Goal: Transaction & Acquisition: Purchase product/service

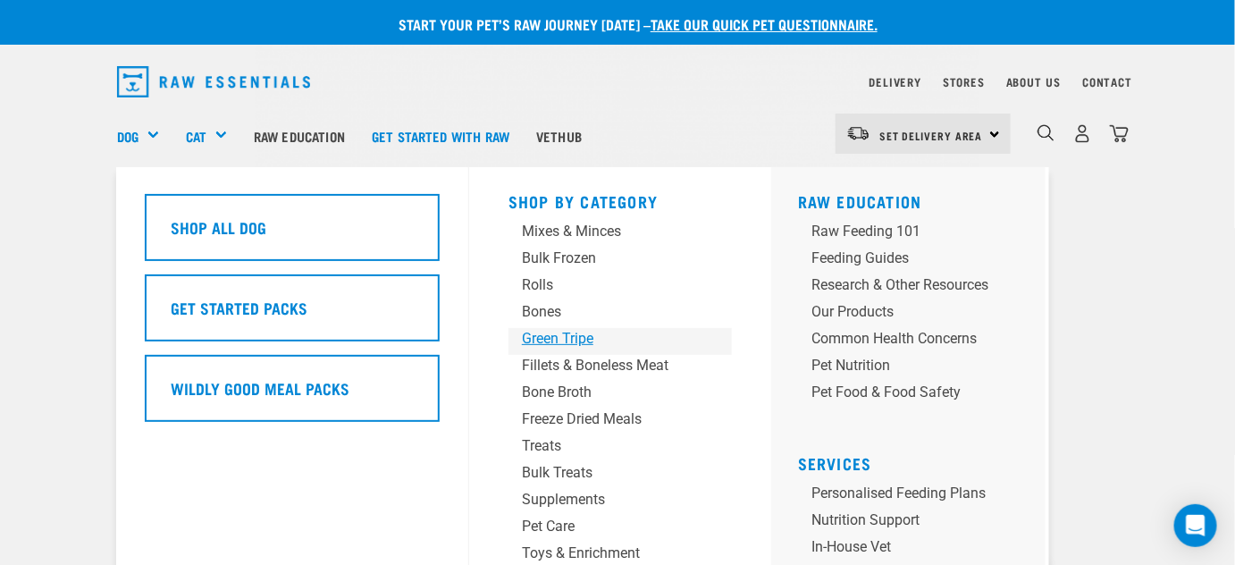
click at [563, 338] on div "Green Tripe" at bounding box center [605, 338] width 167 height 21
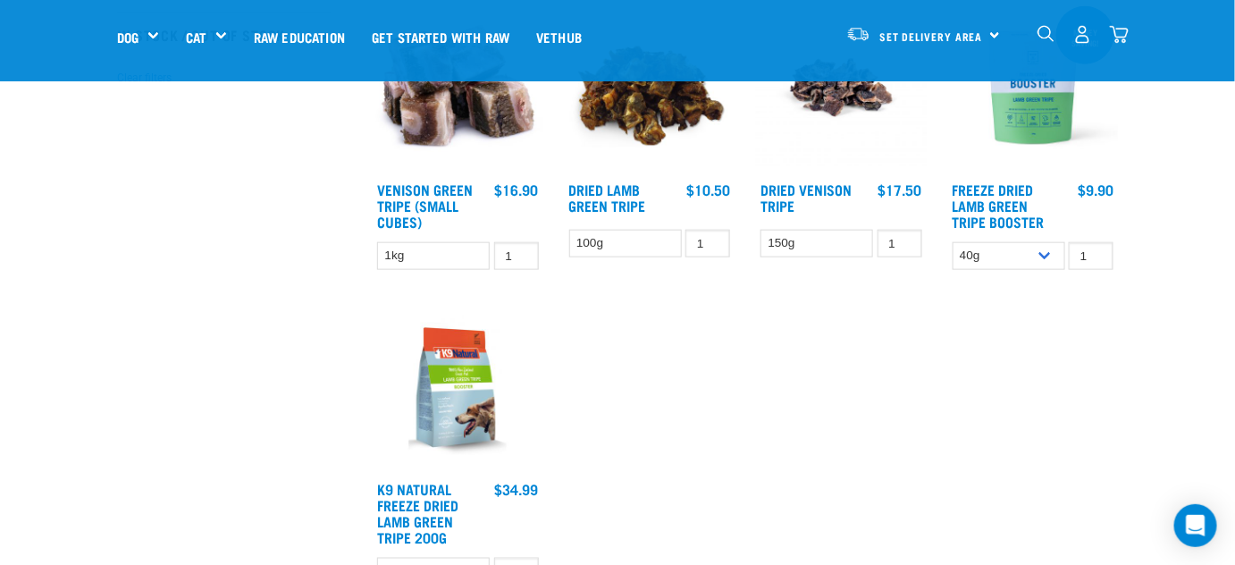
scroll to position [487, 0]
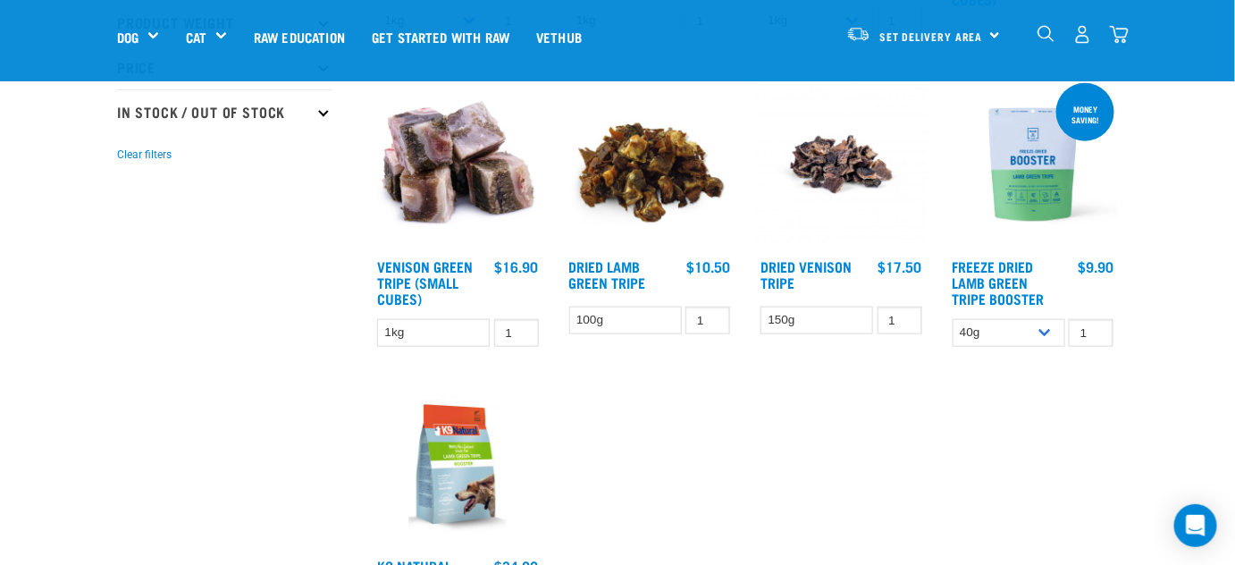
click at [1083, 36] on img "dropdown navigation" at bounding box center [1083, 34] width 19 height 19
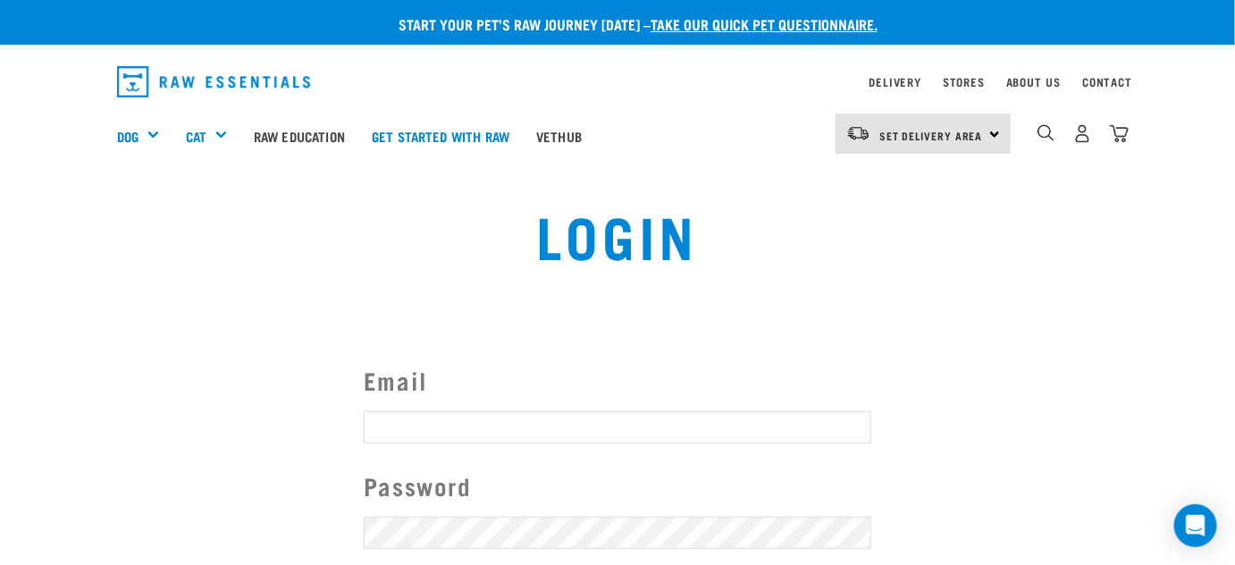
click at [402, 428] on input "Email" at bounding box center [618, 427] width 508 height 32
type input "[EMAIL_ADDRESS][DOMAIN_NAME]"
click at [969, 137] on span "Set Delivery Area" at bounding box center [932, 135] width 104 height 6
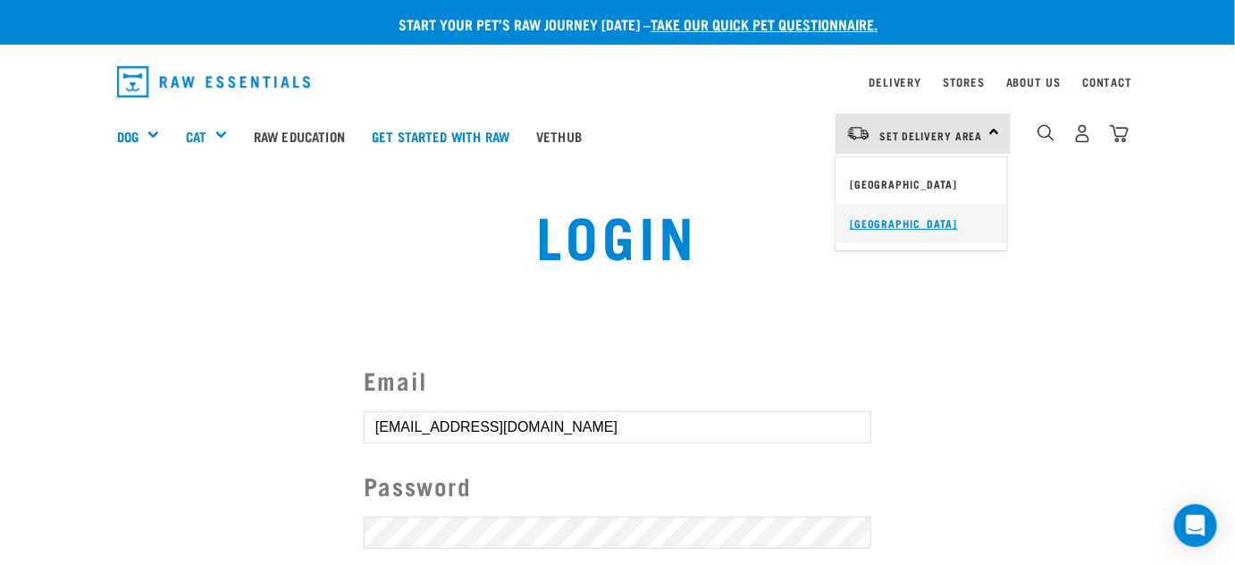
click at [863, 225] on link "[GEOGRAPHIC_DATA]" at bounding box center [922, 223] width 172 height 39
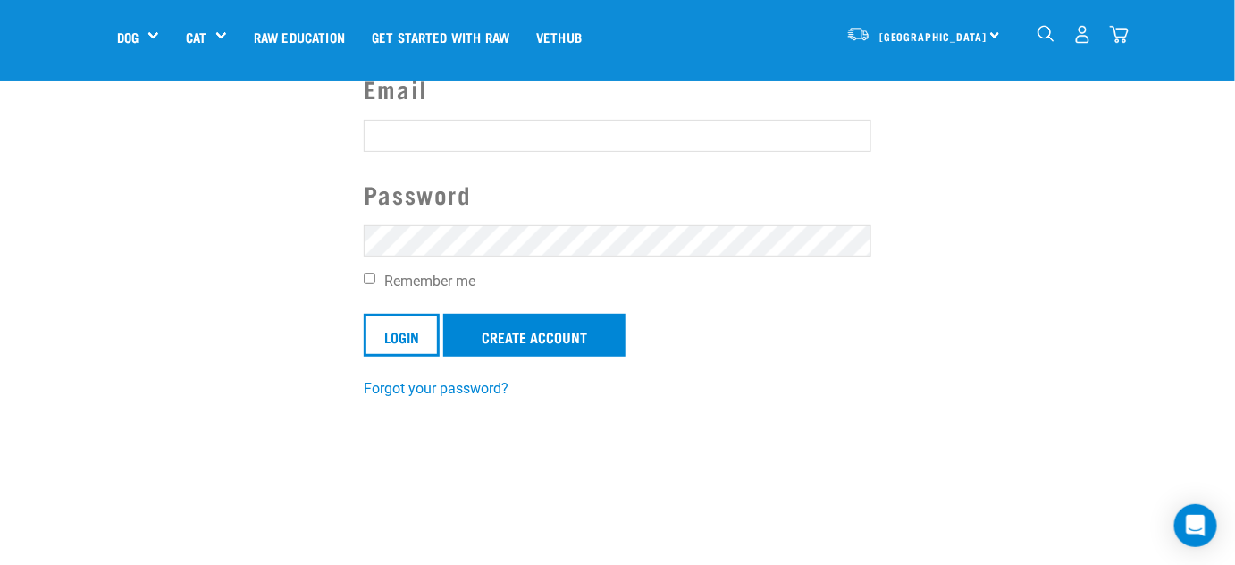
scroll to position [80, 0]
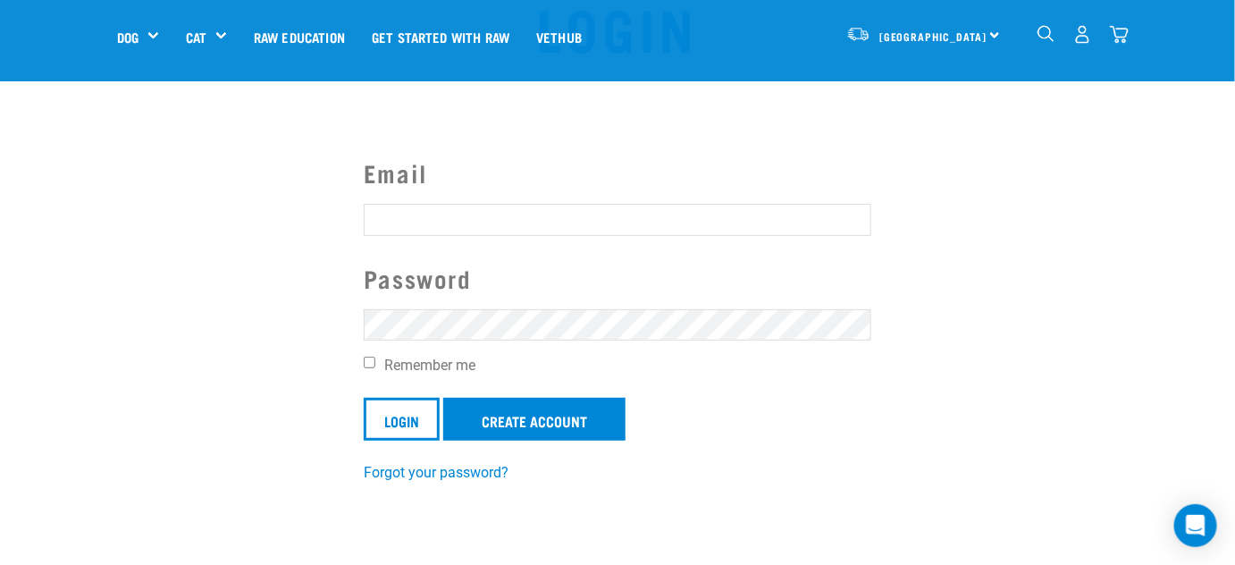
click at [393, 220] on input "Email" at bounding box center [618, 220] width 508 height 32
type input "healthalternatives95@outlook.com"
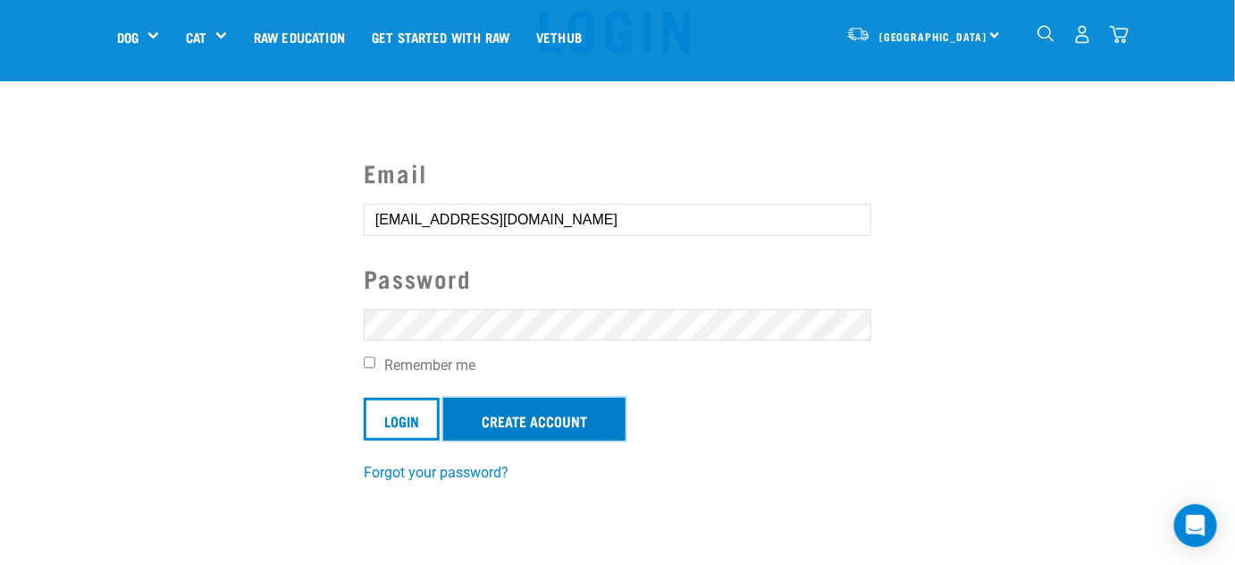
click at [517, 418] on link "Create Account" at bounding box center [534, 419] width 182 height 43
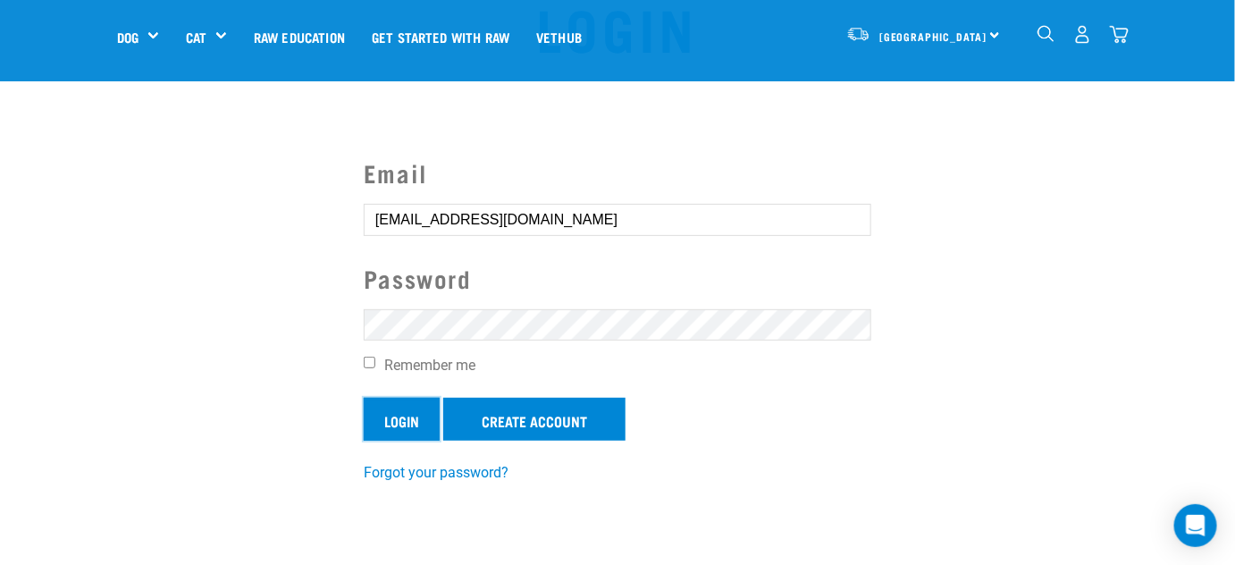
click at [403, 407] on input "Login" at bounding box center [402, 419] width 76 height 43
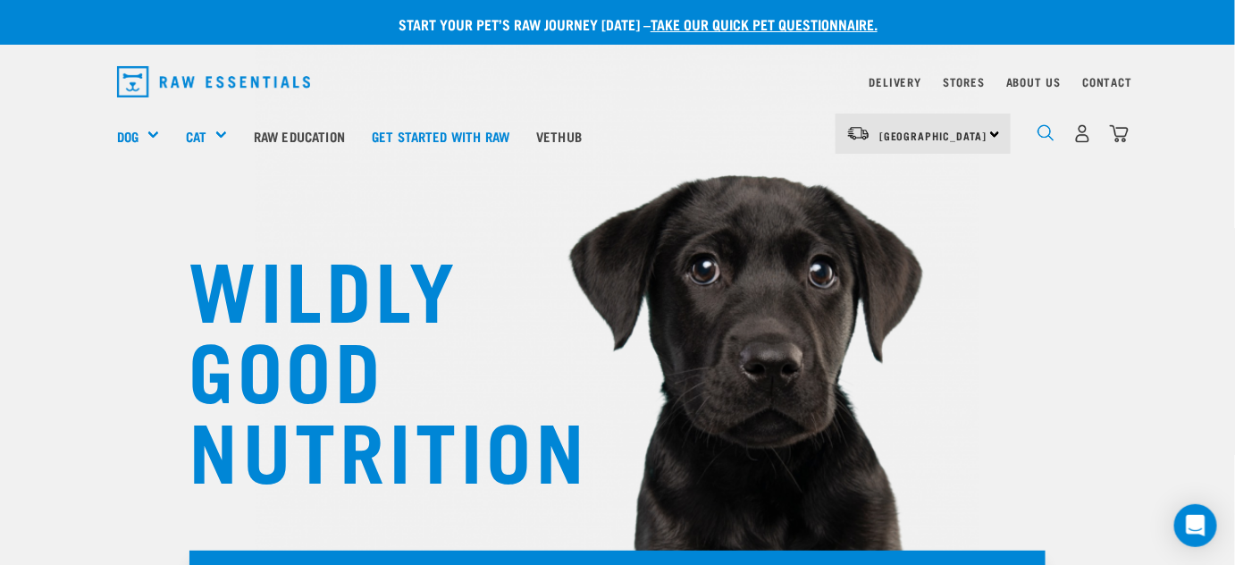
click at [1047, 130] on img "dropdown navigation" at bounding box center [1046, 132] width 17 height 17
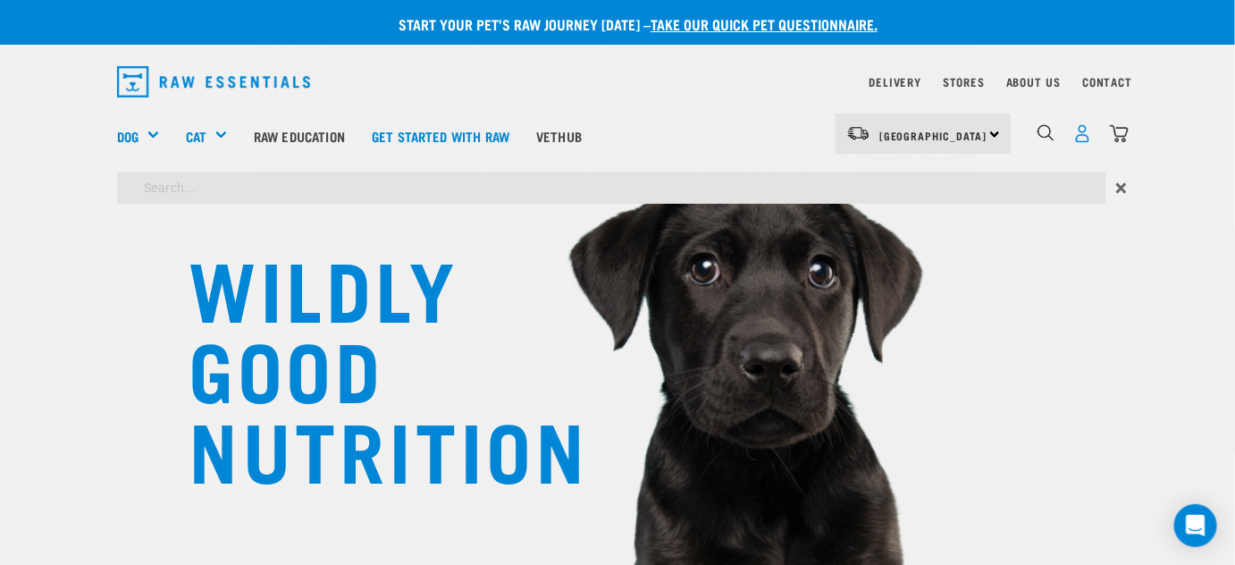
click at [1080, 133] on img "dropdown navigation" at bounding box center [1083, 133] width 19 height 19
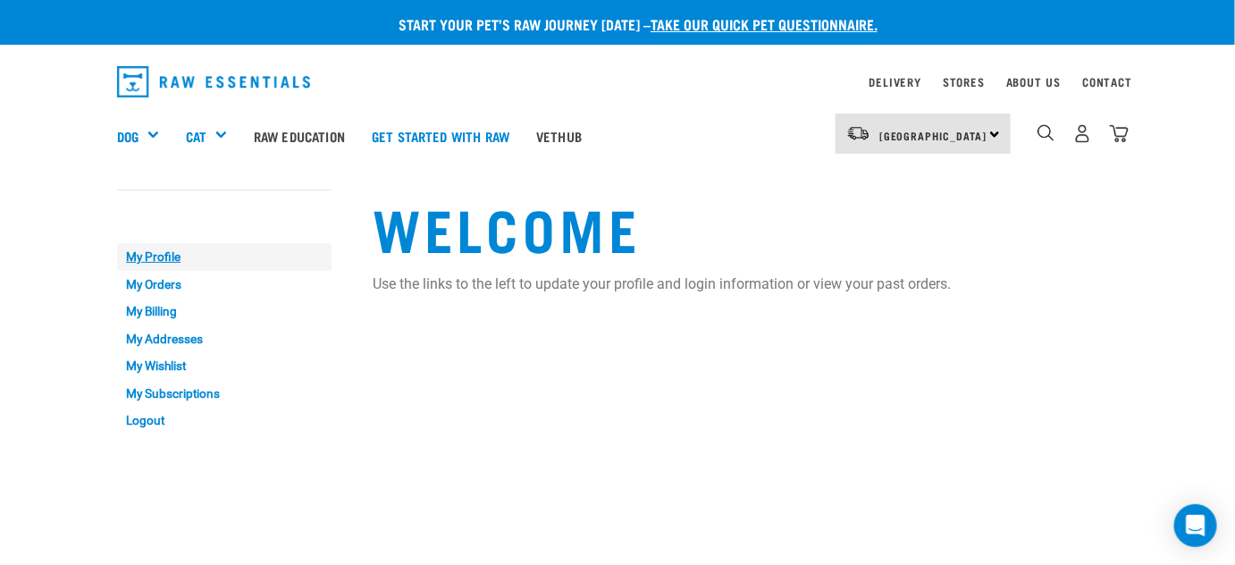
click at [131, 257] on link "My Profile" at bounding box center [224, 257] width 215 height 28
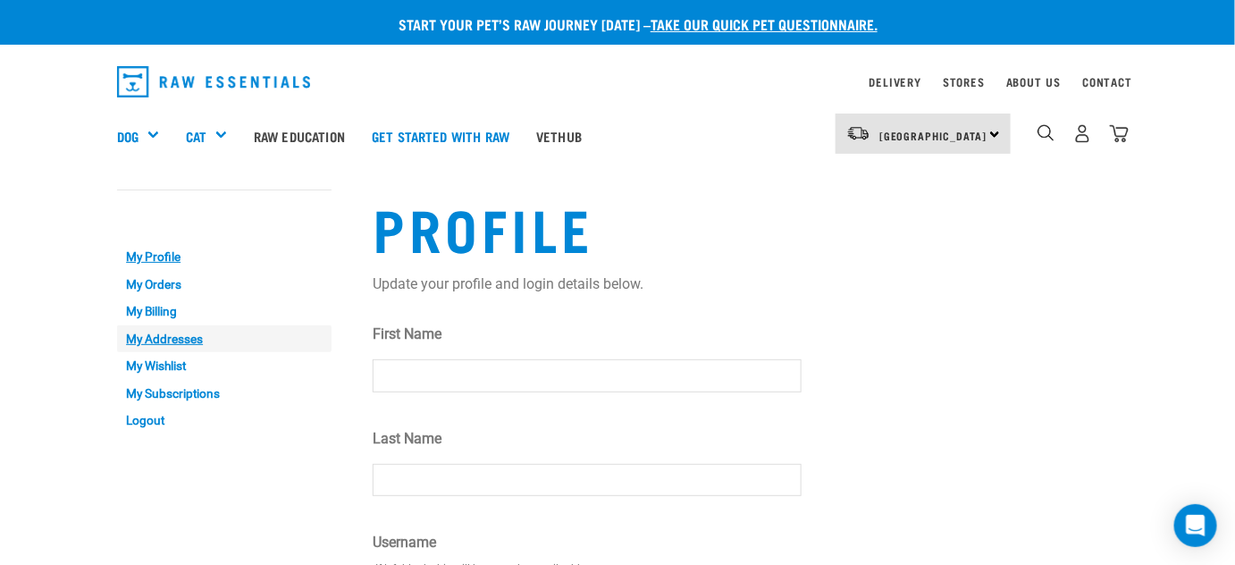
click at [148, 337] on link "My Addresses" at bounding box center [224, 339] width 215 height 28
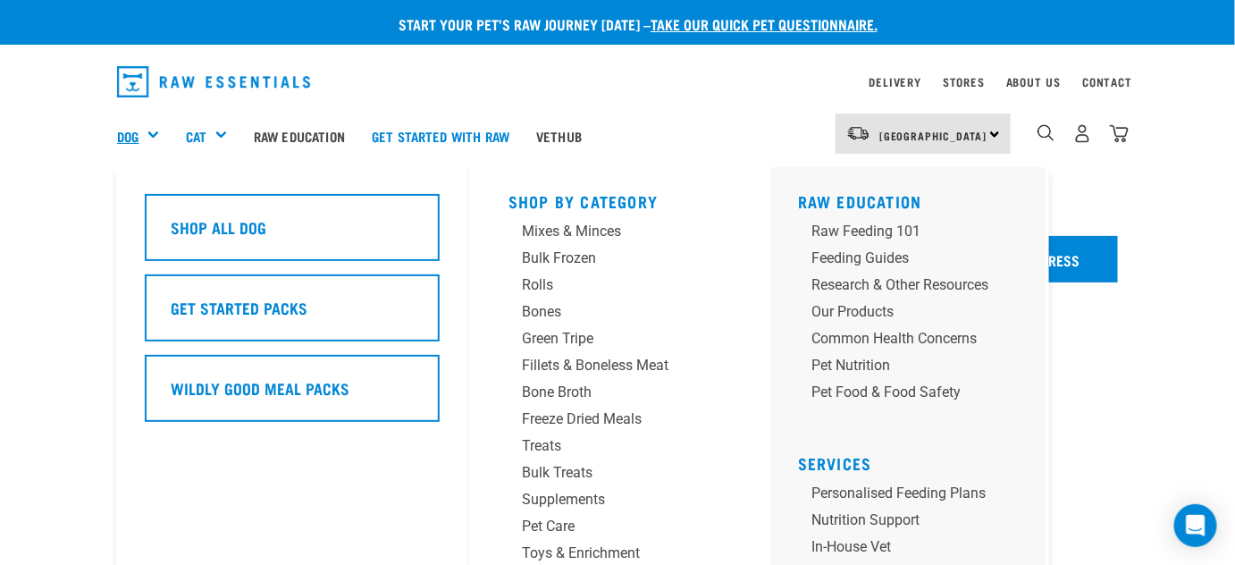
click at [125, 134] on link "Dog" at bounding box center [127, 136] width 21 height 21
click at [546, 341] on div "Green Tripe" at bounding box center [605, 338] width 167 height 21
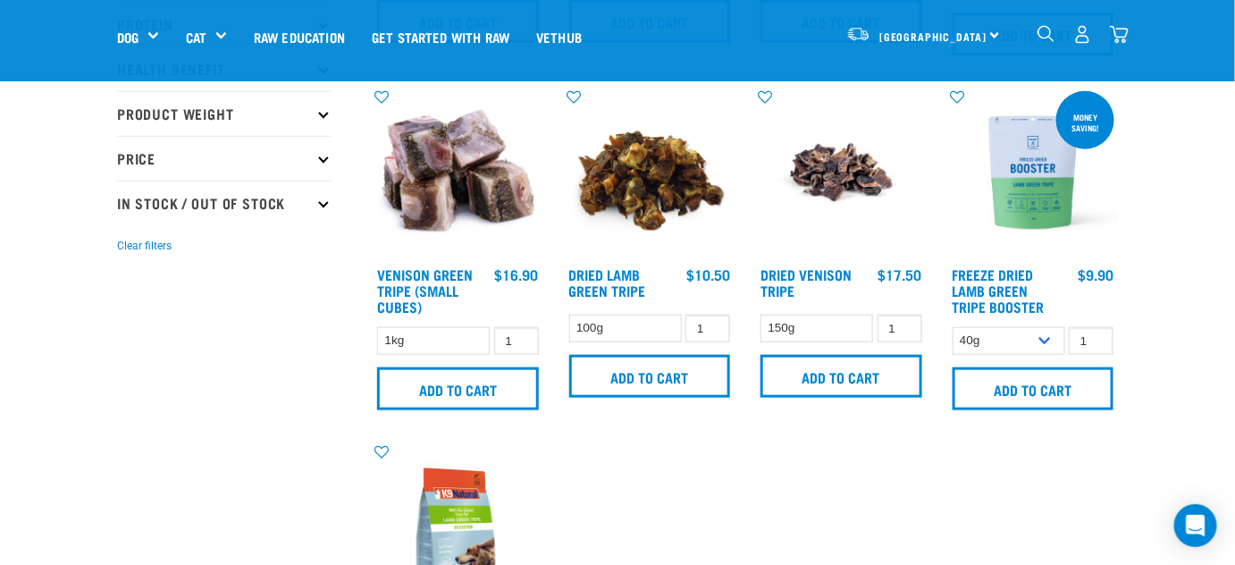
scroll to position [406, 0]
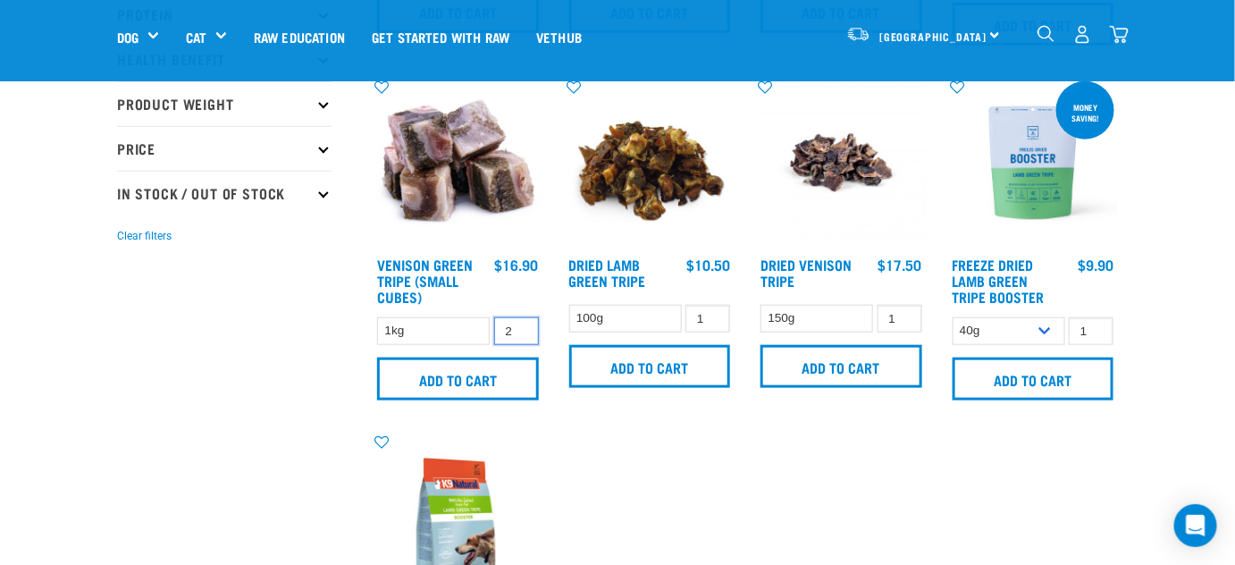
click at [519, 324] on input "2" at bounding box center [516, 331] width 45 height 28
type input "3"
click at [519, 324] on input "3" at bounding box center [516, 331] width 45 height 28
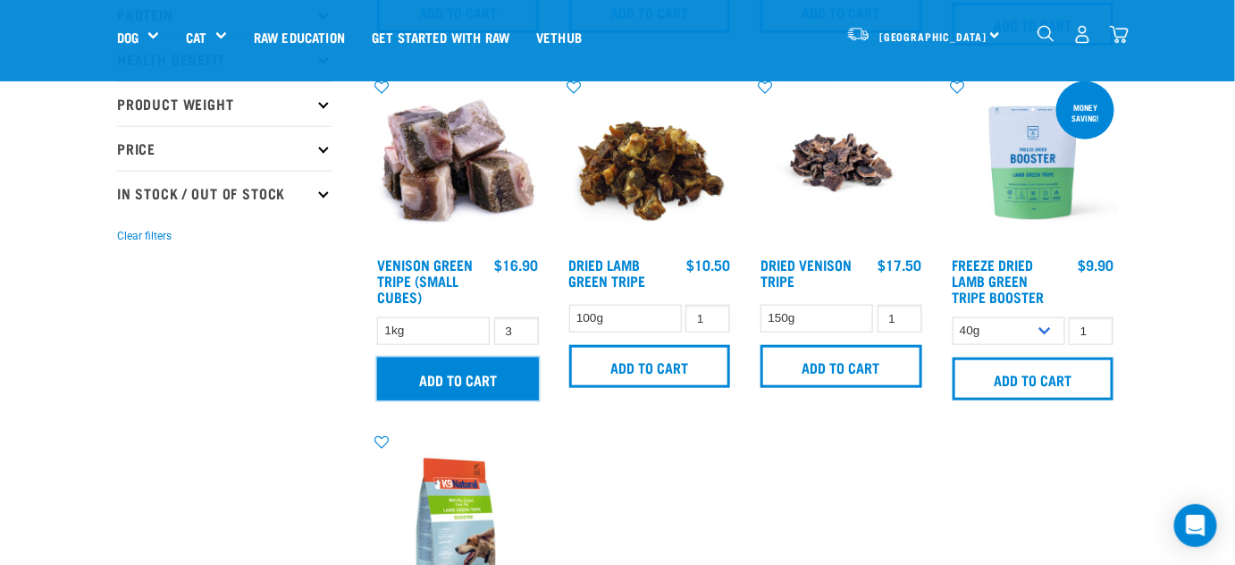
click at [455, 374] on input "Add to cart" at bounding box center [458, 379] width 162 height 43
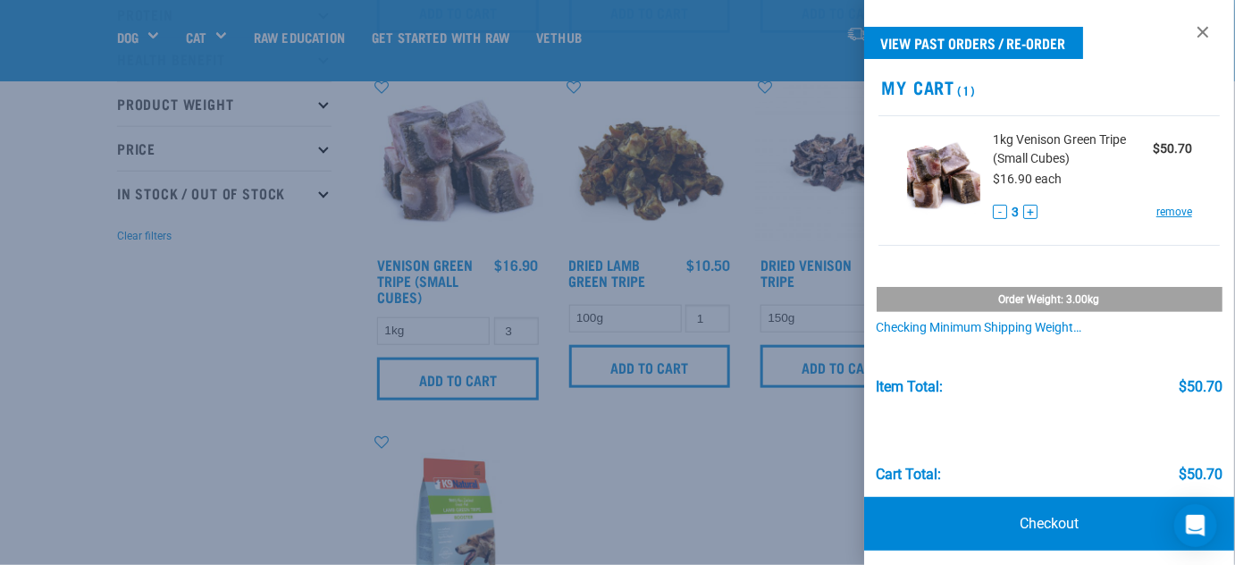
click at [703, 491] on div at bounding box center [617, 282] width 1235 height 565
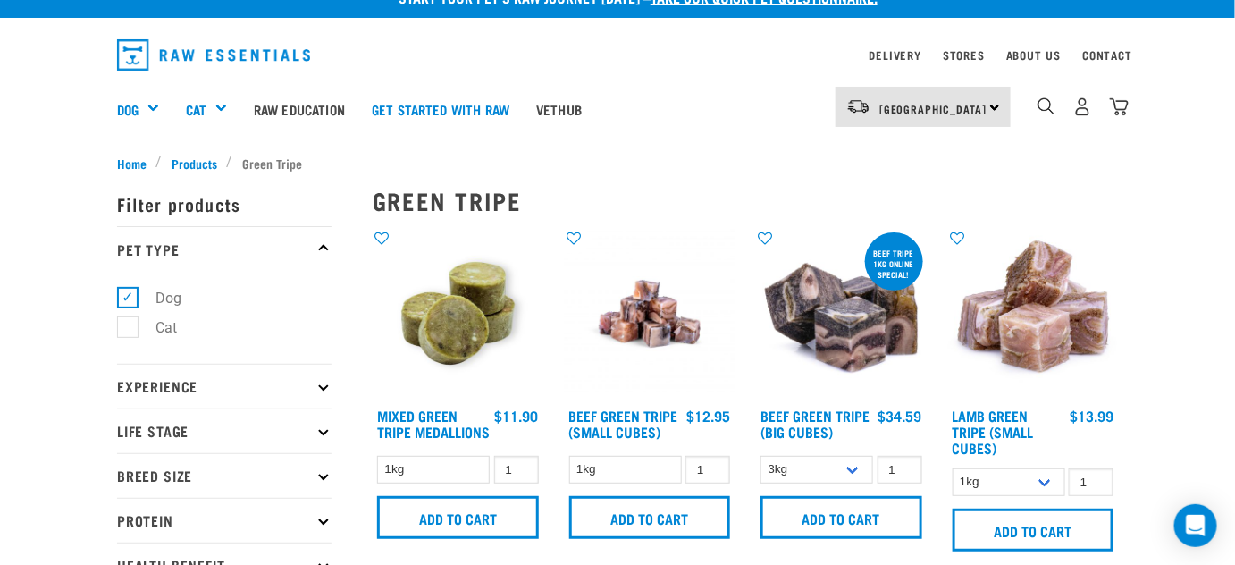
scroll to position [0, 0]
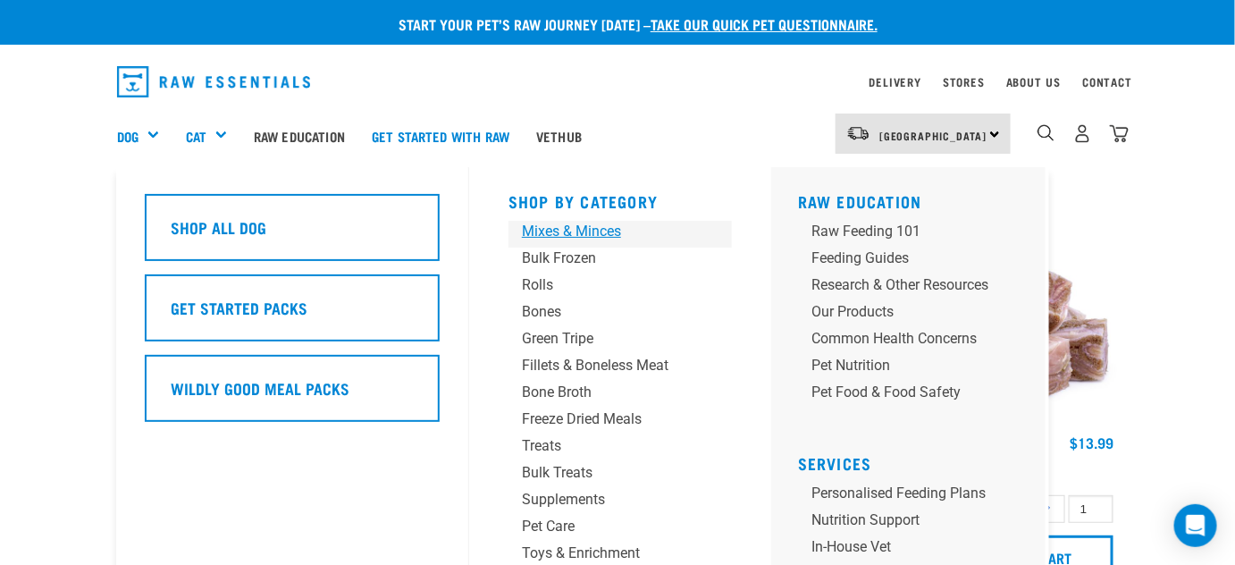
click at [577, 228] on div "Mixes & Minces" at bounding box center [605, 231] width 167 height 21
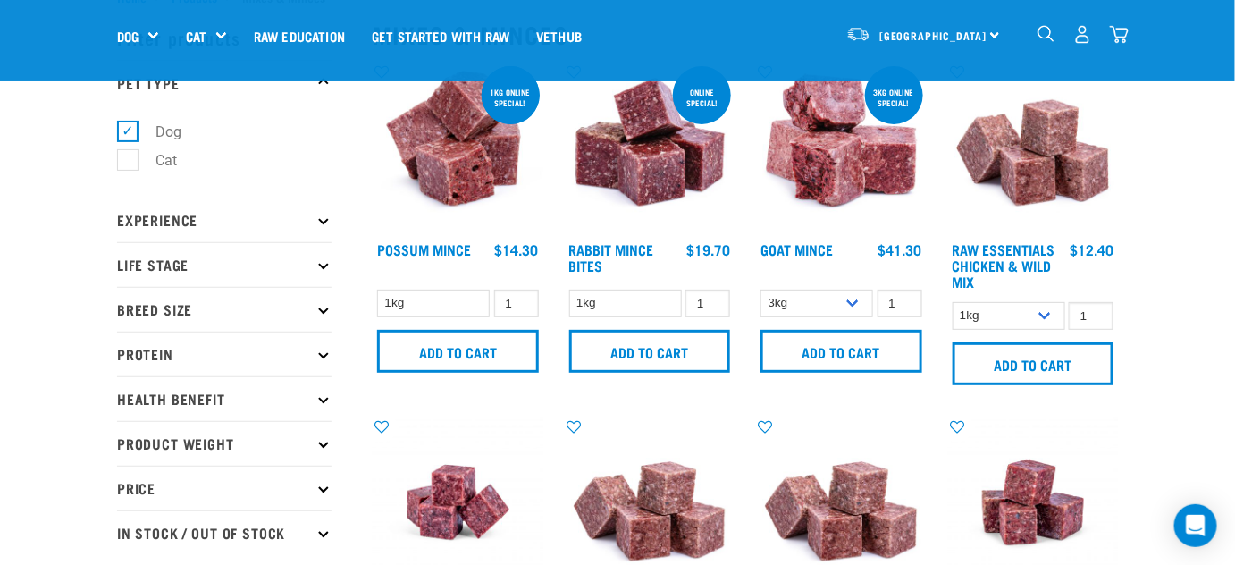
scroll to position [162, 0]
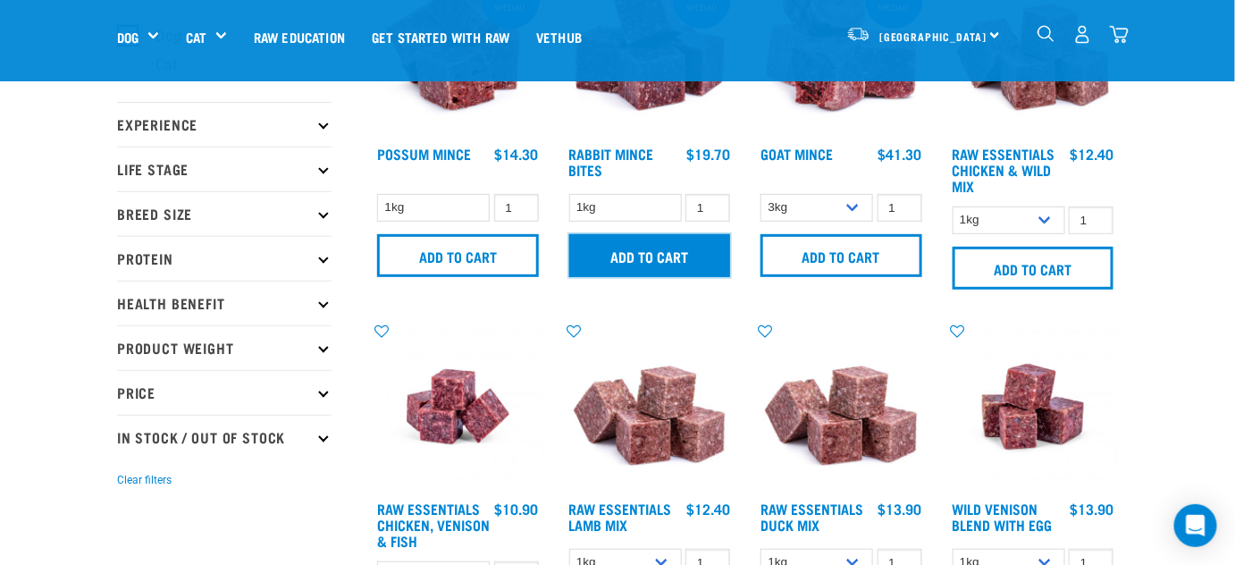
click at [650, 255] on input "Add to cart" at bounding box center [650, 255] width 162 height 43
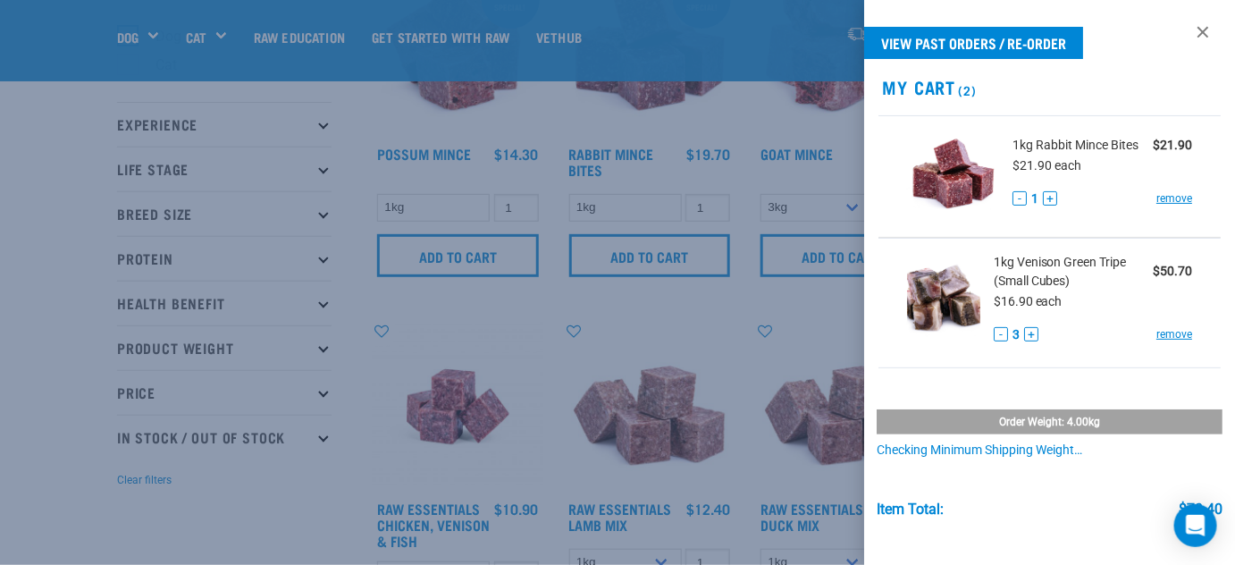
click at [501, 324] on div at bounding box center [617, 282] width 1235 height 565
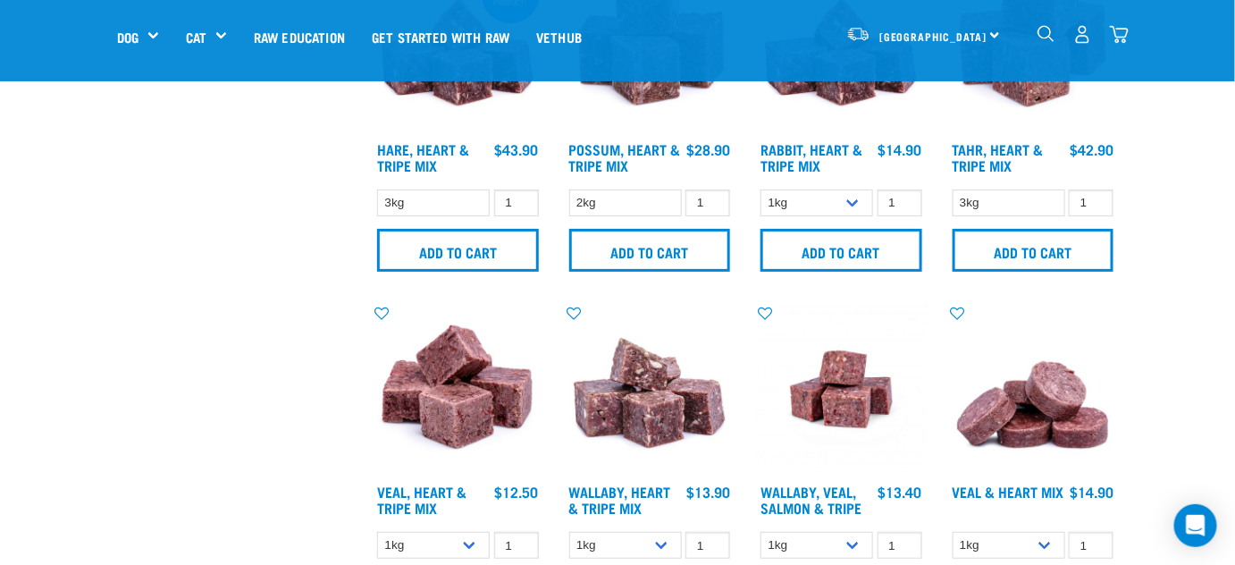
scroll to position [2438, 0]
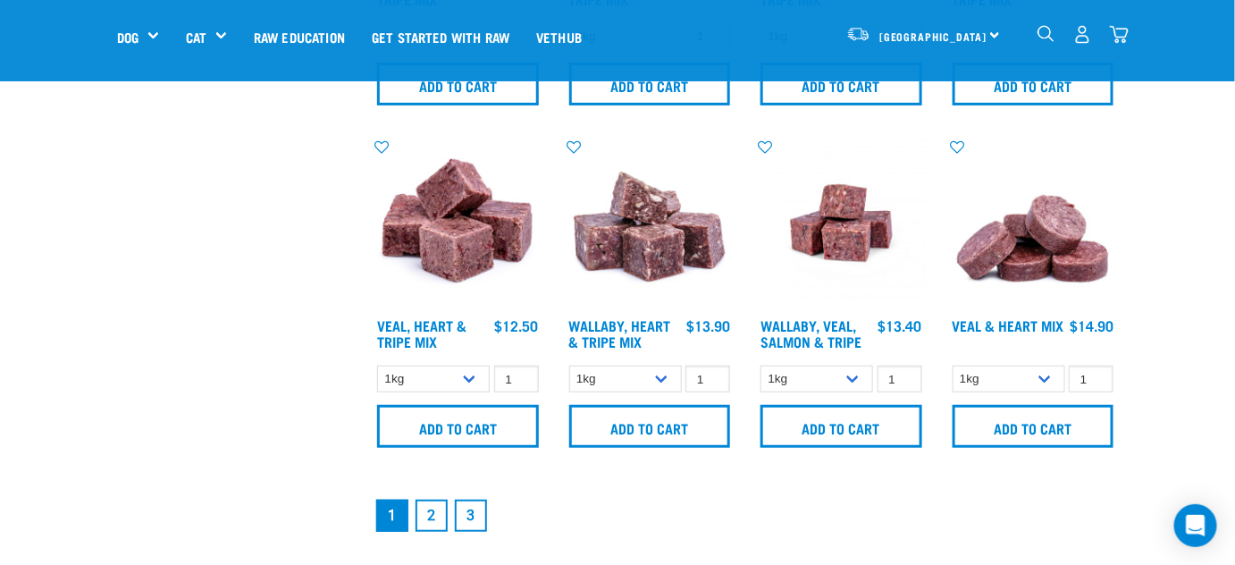
click at [424, 508] on link "2" at bounding box center [432, 516] width 32 height 32
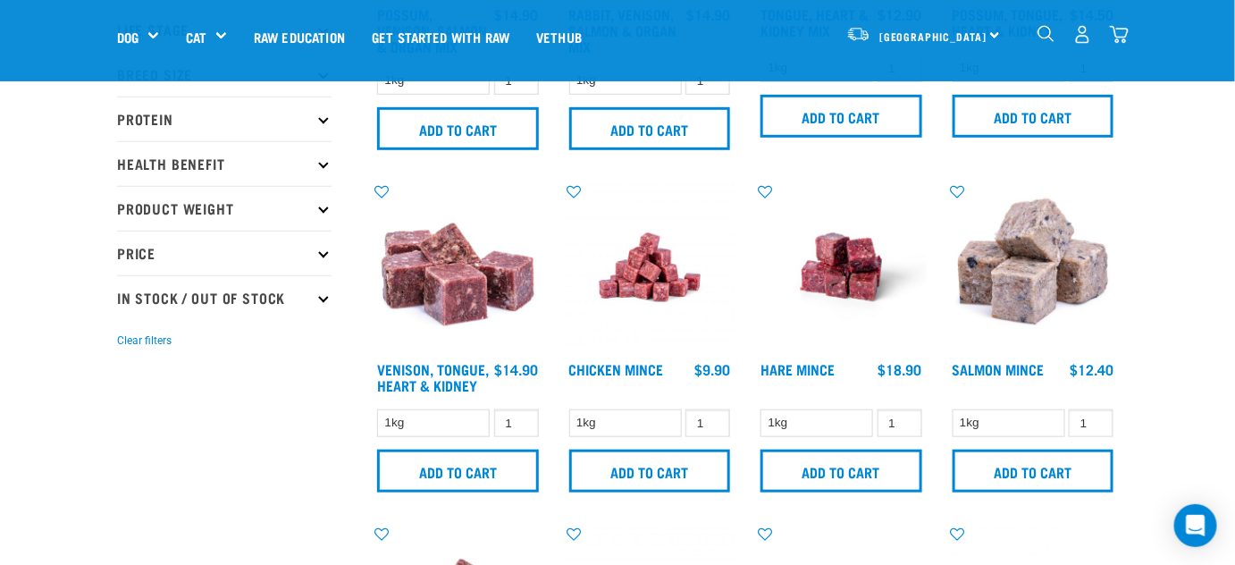
scroll to position [324, 0]
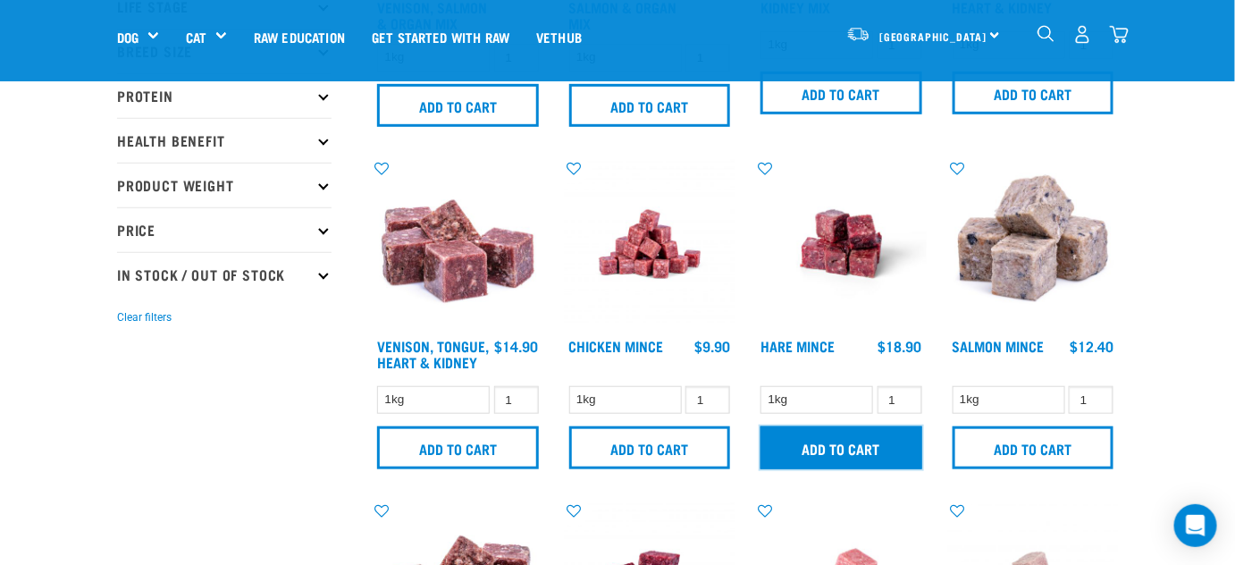
click at [849, 450] on input "Add to cart" at bounding box center [842, 447] width 162 height 43
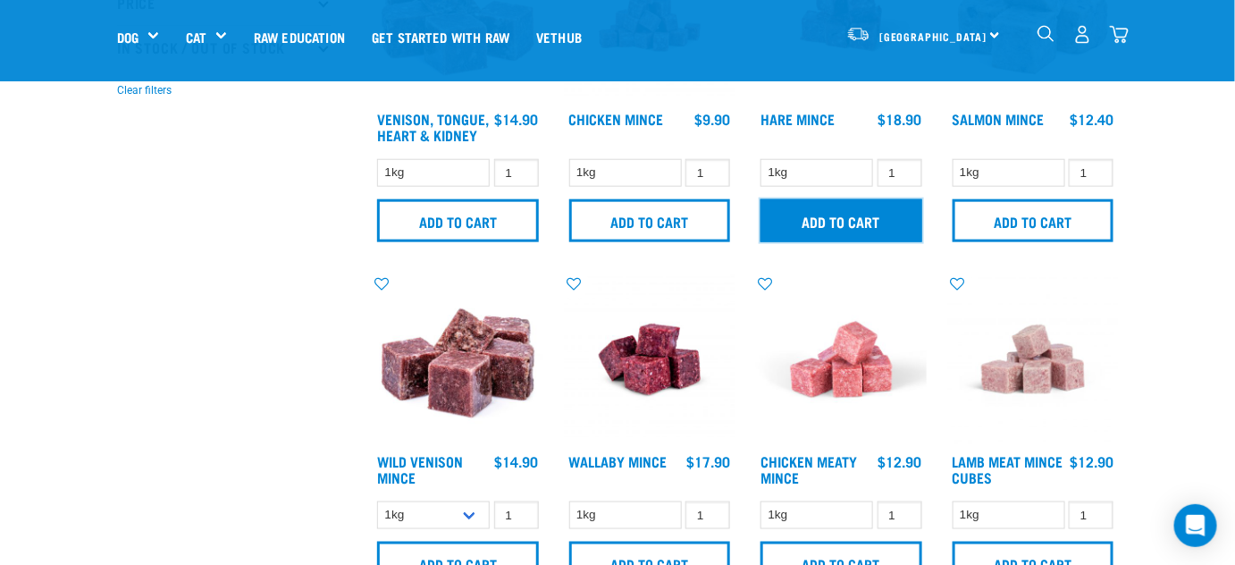
scroll to position [569, 0]
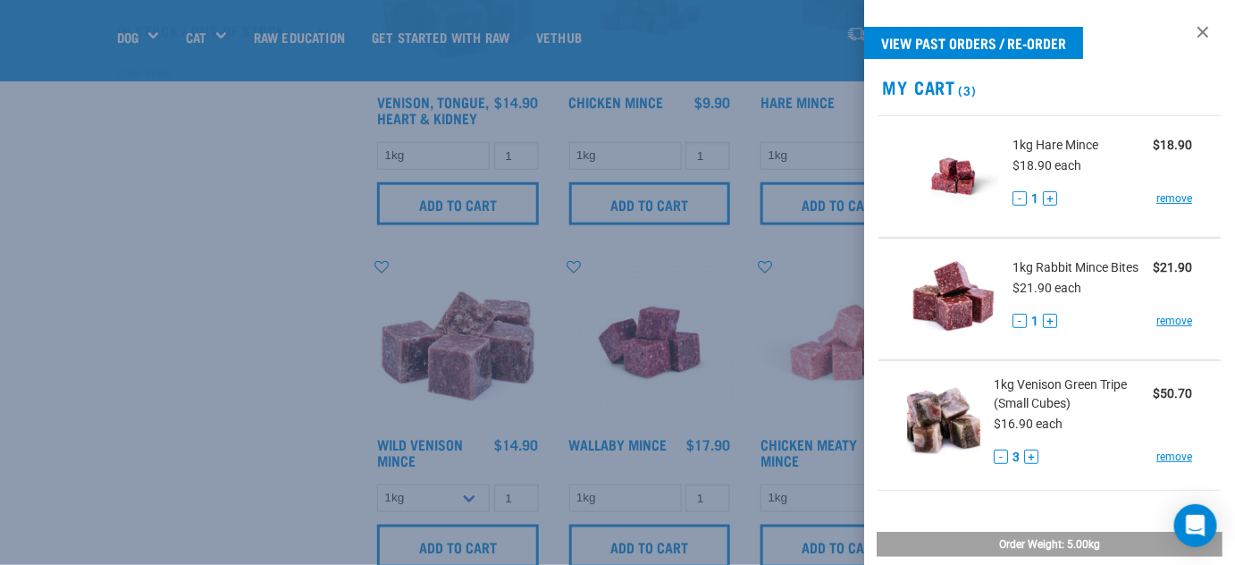
click at [240, 473] on div at bounding box center [617, 282] width 1235 height 565
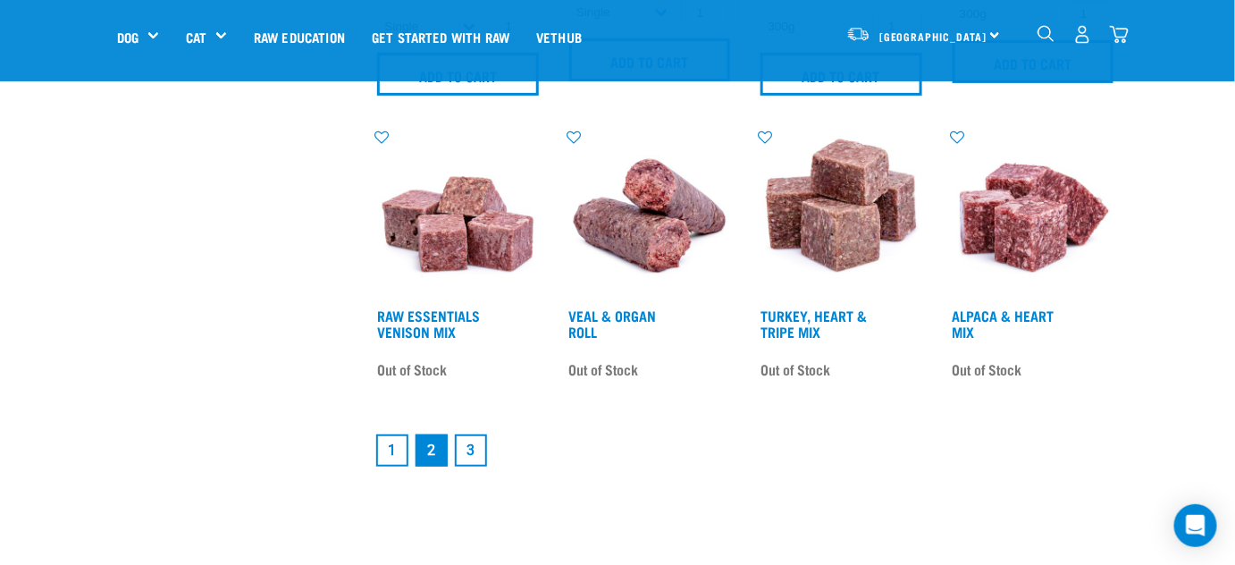
scroll to position [2438, 0]
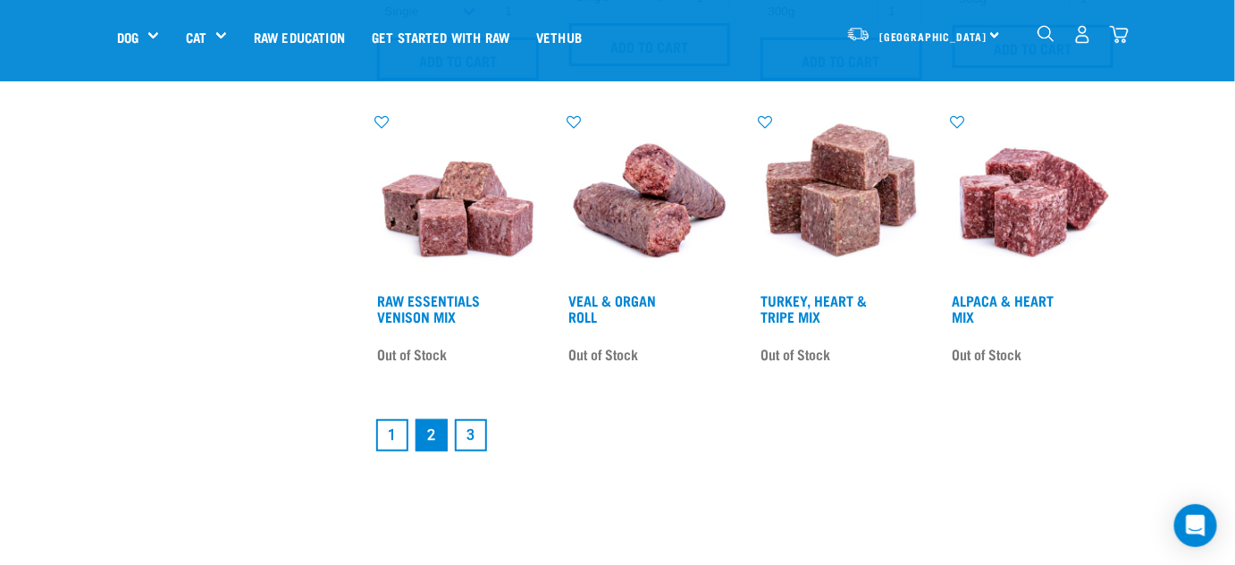
click at [464, 433] on link "3" at bounding box center [471, 435] width 32 height 32
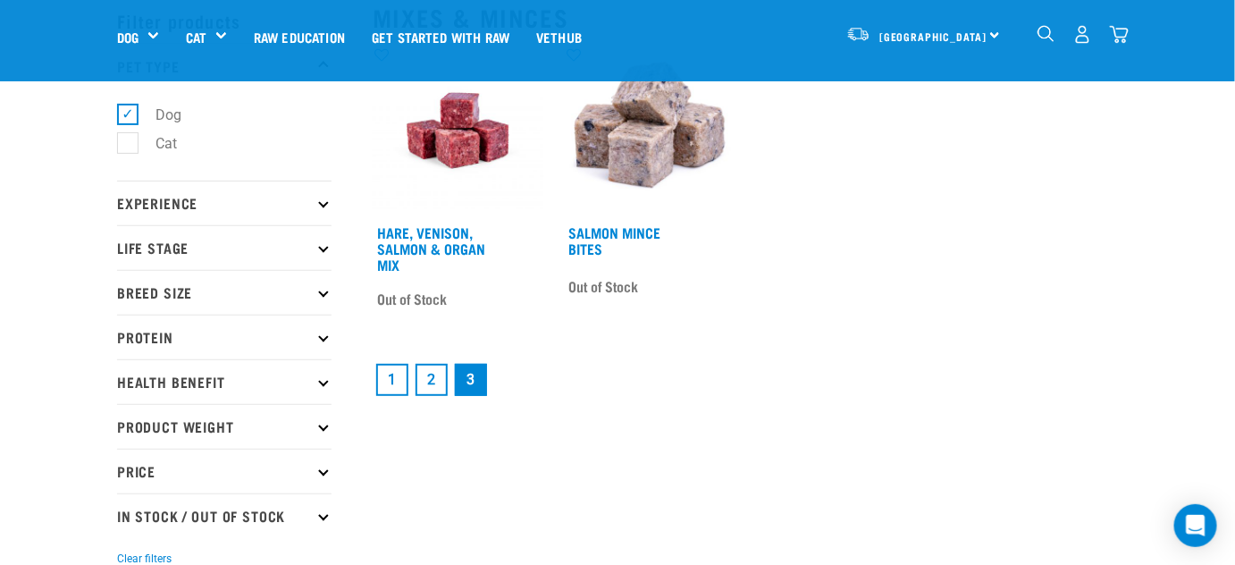
scroll to position [80, 0]
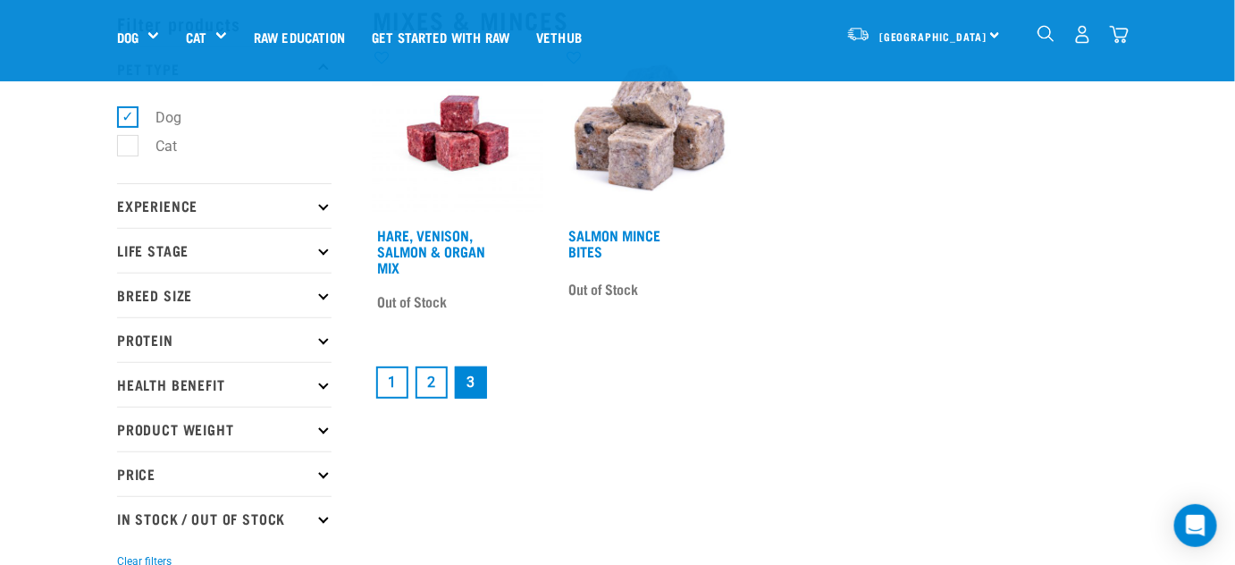
click at [432, 383] on link "2" at bounding box center [432, 383] width 32 height 32
click at [139, 334] on p "Protein" at bounding box center [224, 339] width 215 height 45
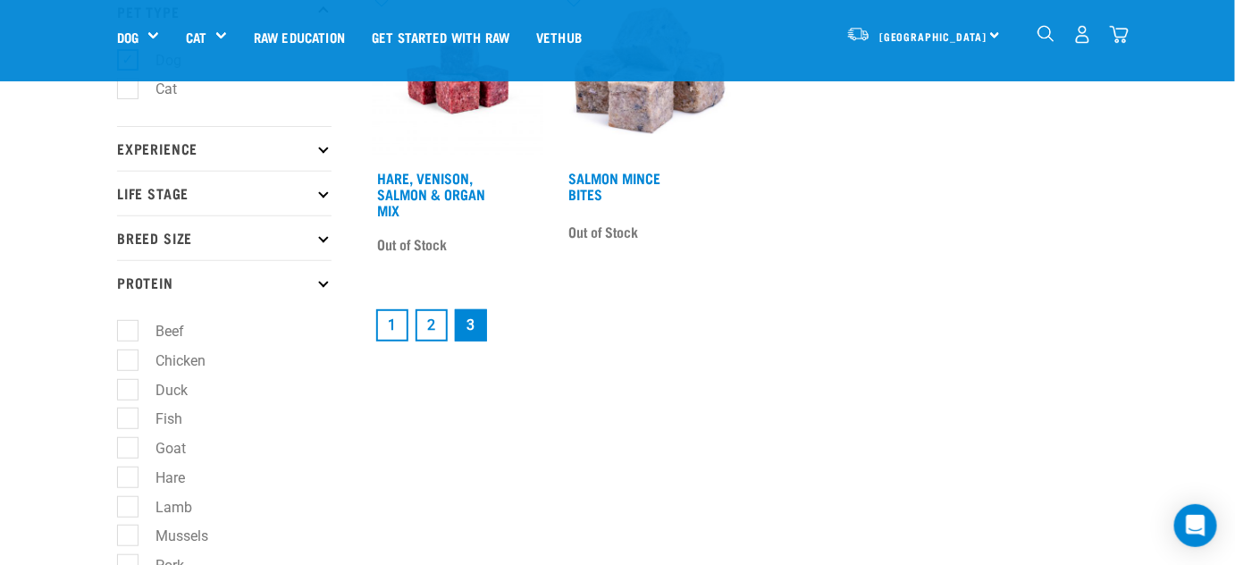
scroll to position [264, 0]
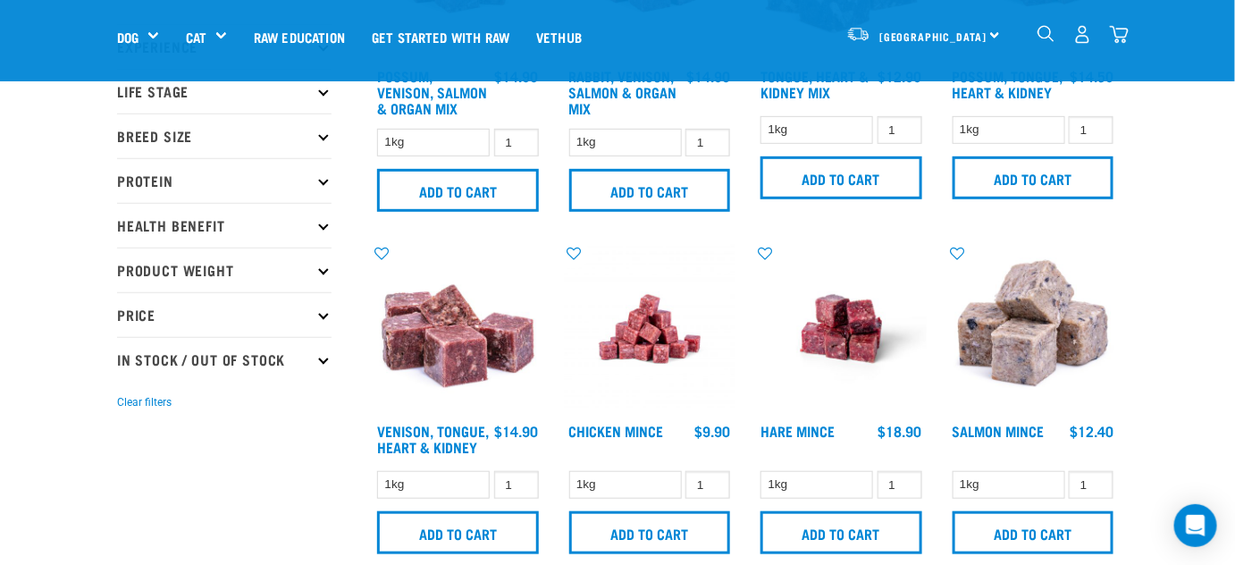
scroll to position [243, 0]
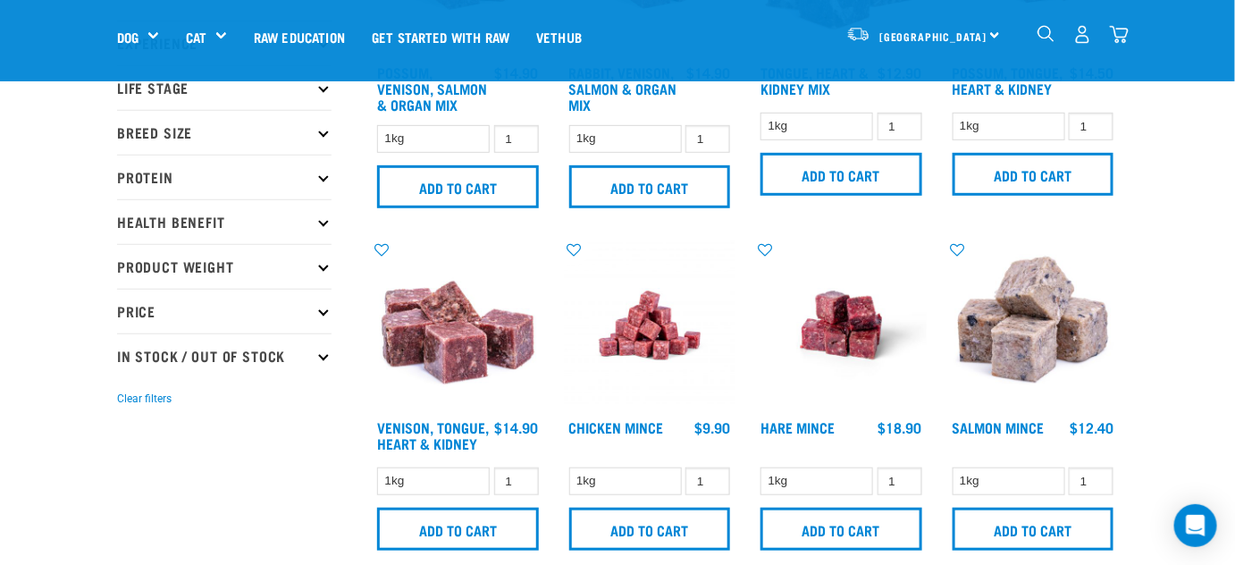
click at [323, 175] on icon at bounding box center [323, 177] width 10 height 10
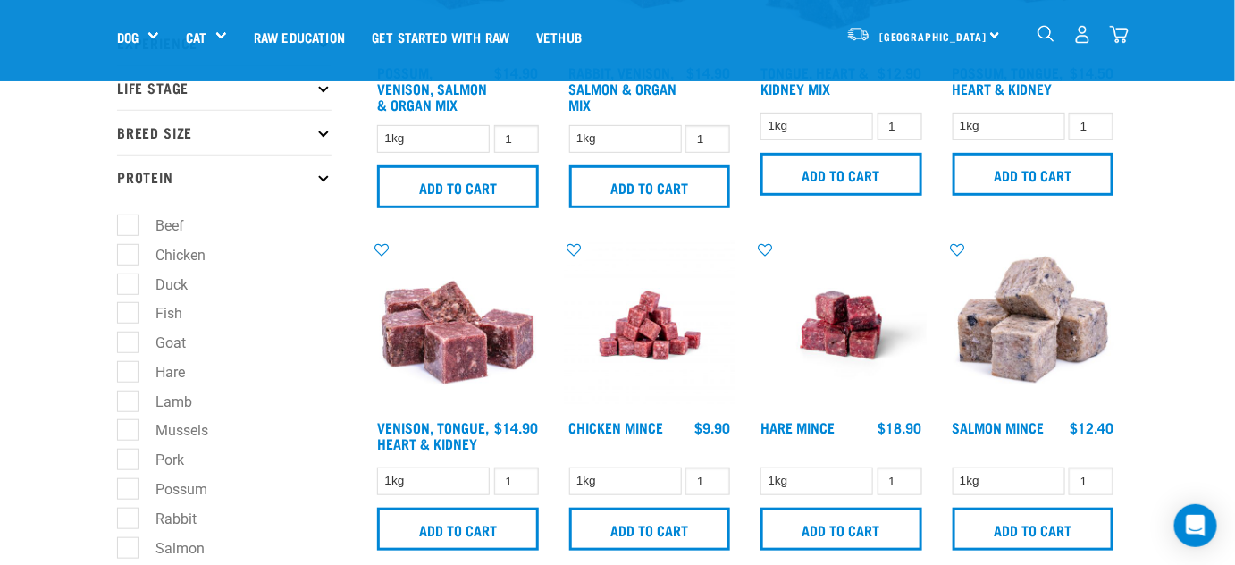
click at [127, 494] on label "Possum" at bounding box center [171, 489] width 88 height 22
click at [124, 492] on input "Possum" at bounding box center [123, 486] width 12 height 12
checkbox input "true"
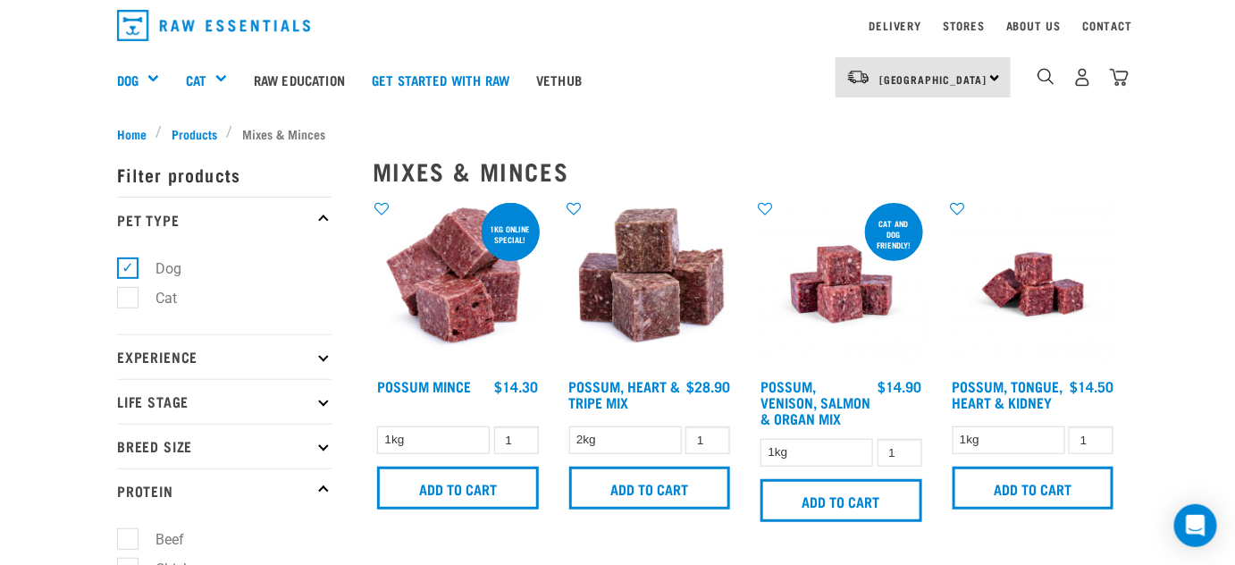
scroll to position [80, 0]
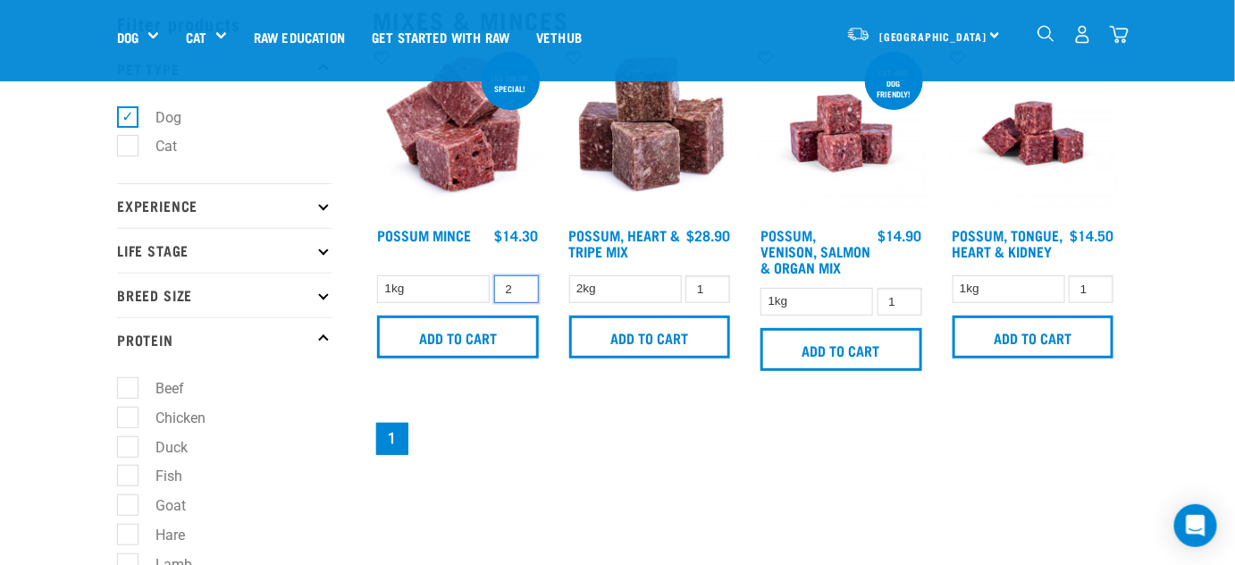
type input "2"
click at [521, 280] on input "2" at bounding box center [516, 289] width 45 height 28
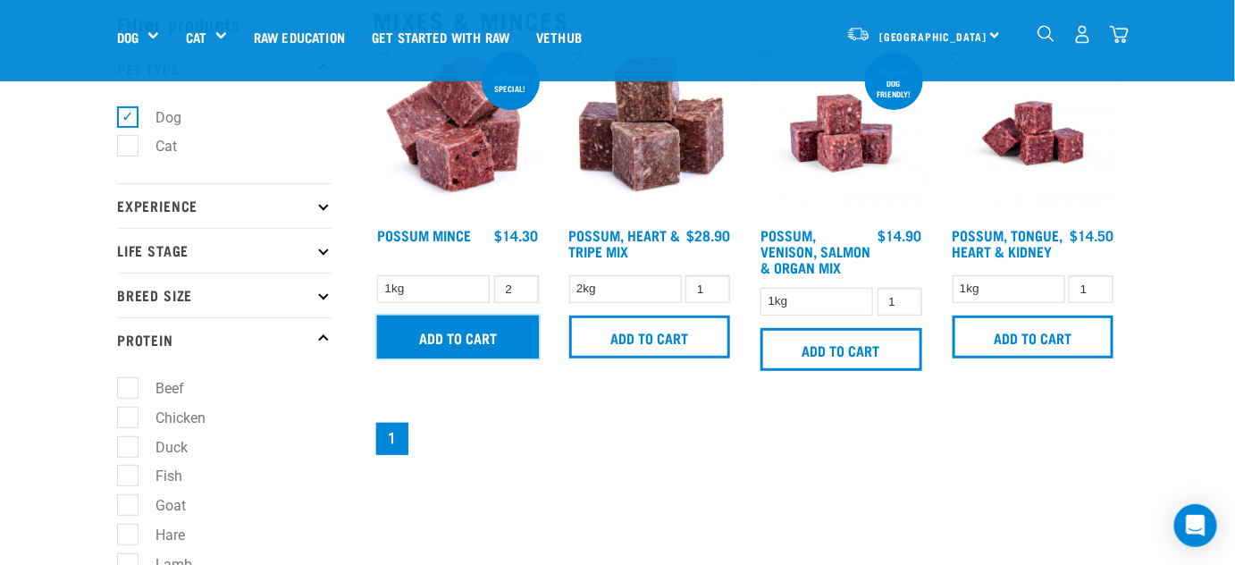
click at [463, 330] on input "Add to cart" at bounding box center [458, 337] width 162 height 43
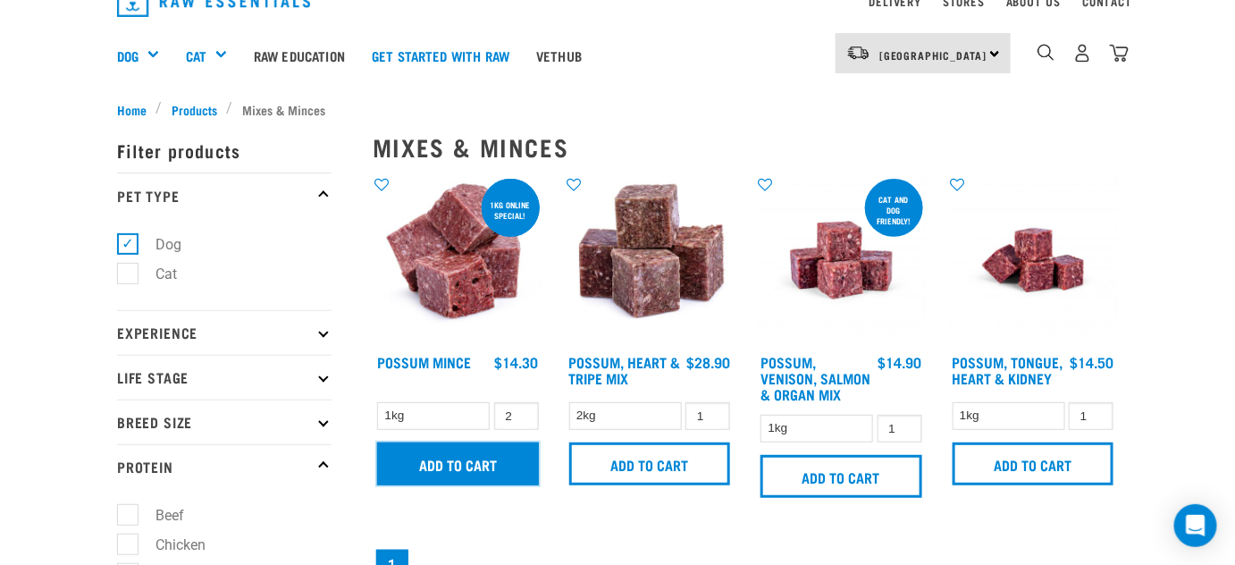
scroll to position [0, 0]
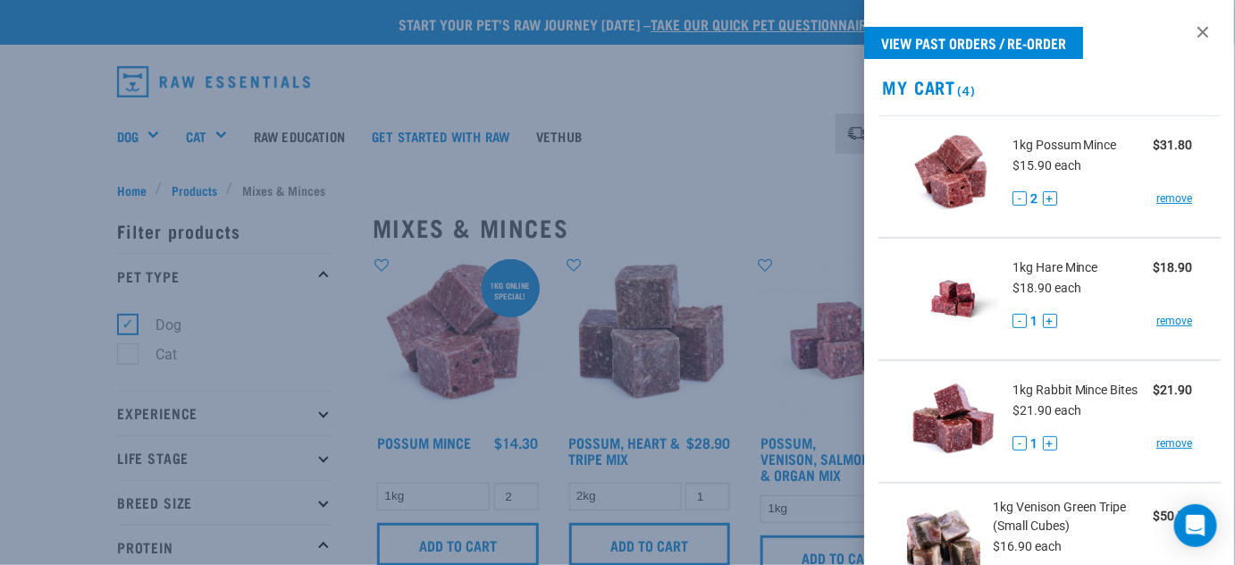
click at [734, 228] on div at bounding box center [617, 282] width 1235 height 565
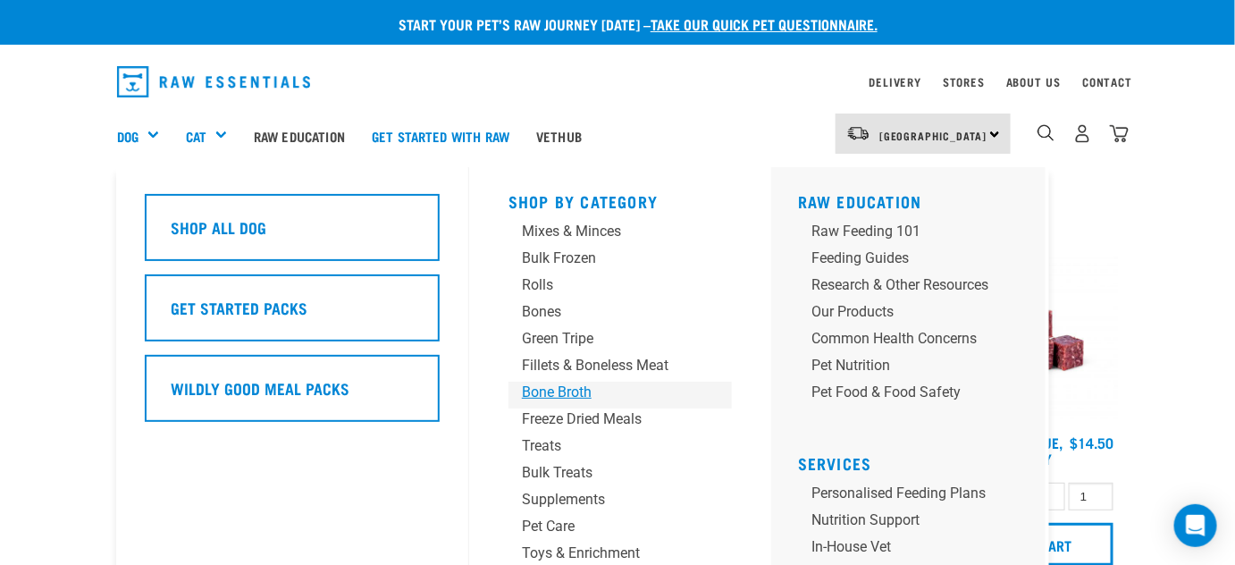
click at [548, 391] on div "Bone Broth" at bounding box center [605, 392] width 167 height 21
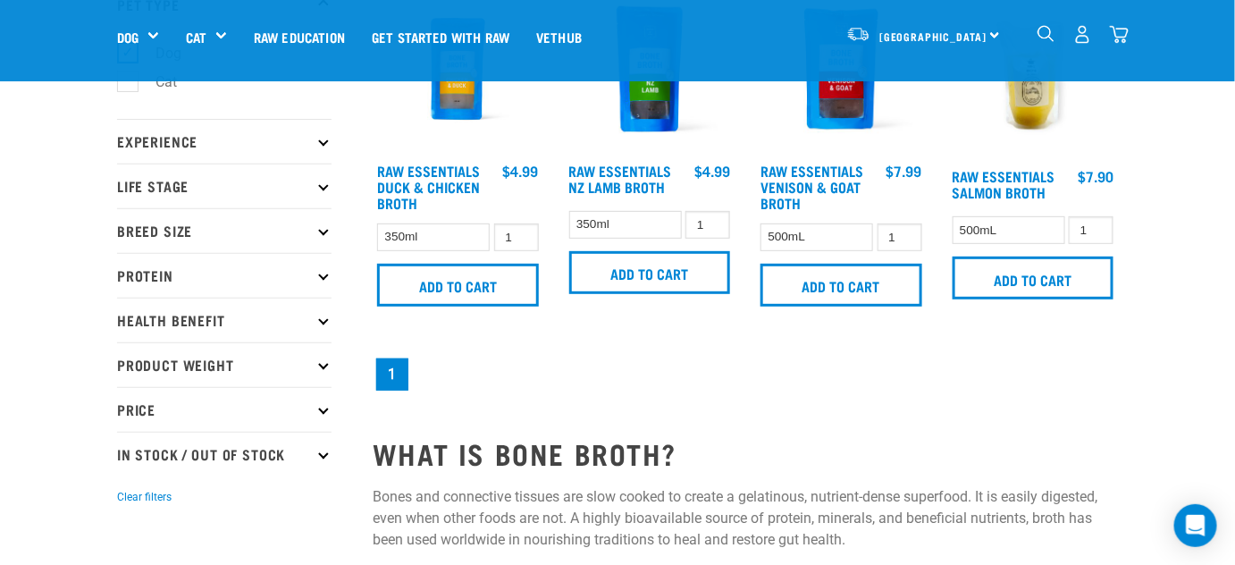
scroll to position [162, 0]
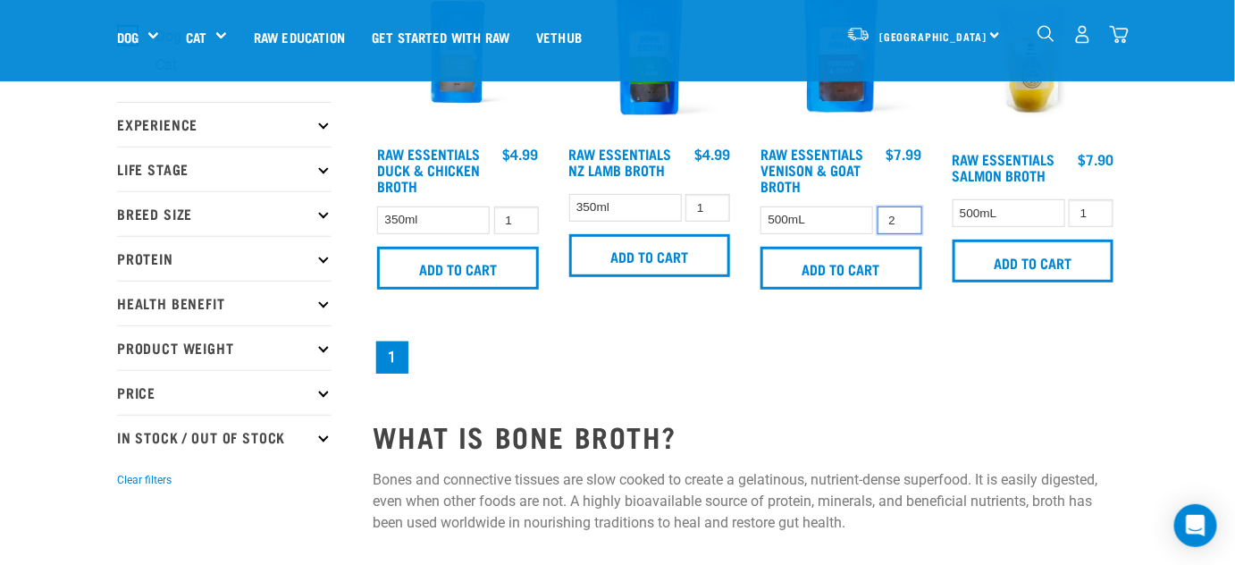
click at [903, 215] on input "2" at bounding box center [900, 220] width 45 height 28
click at [903, 215] on input "3" at bounding box center [900, 220] width 45 height 28
type input "4"
click at [903, 215] on input "4" at bounding box center [900, 220] width 45 height 28
click at [838, 265] on input "Add to cart" at bounding box center [842, 268] width 162 height 43
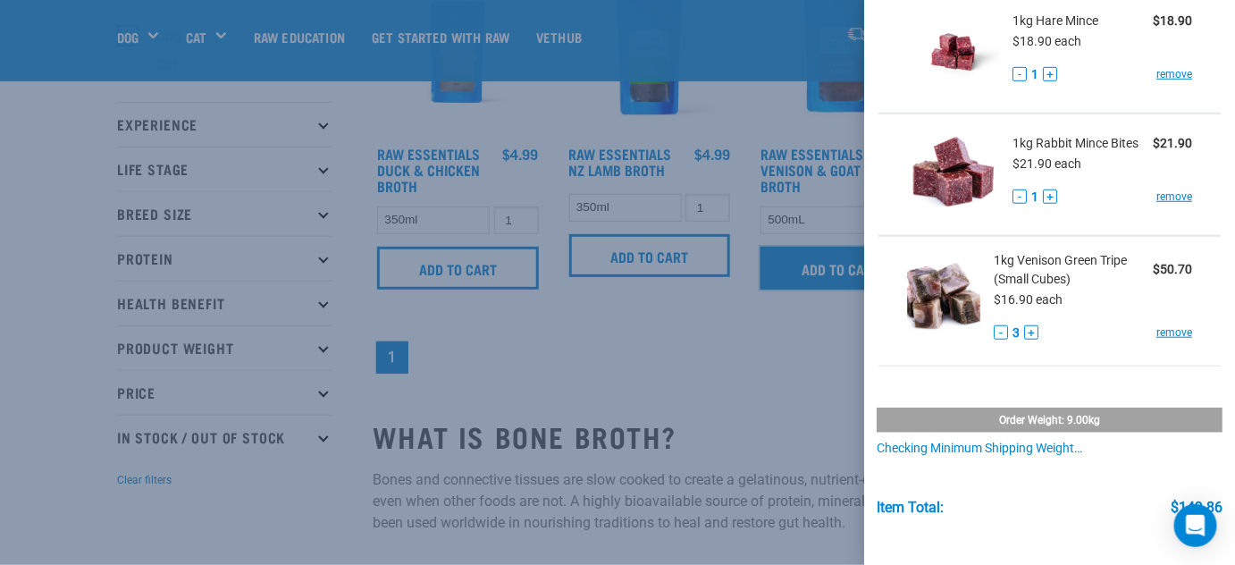
scroll to position [487, 0]
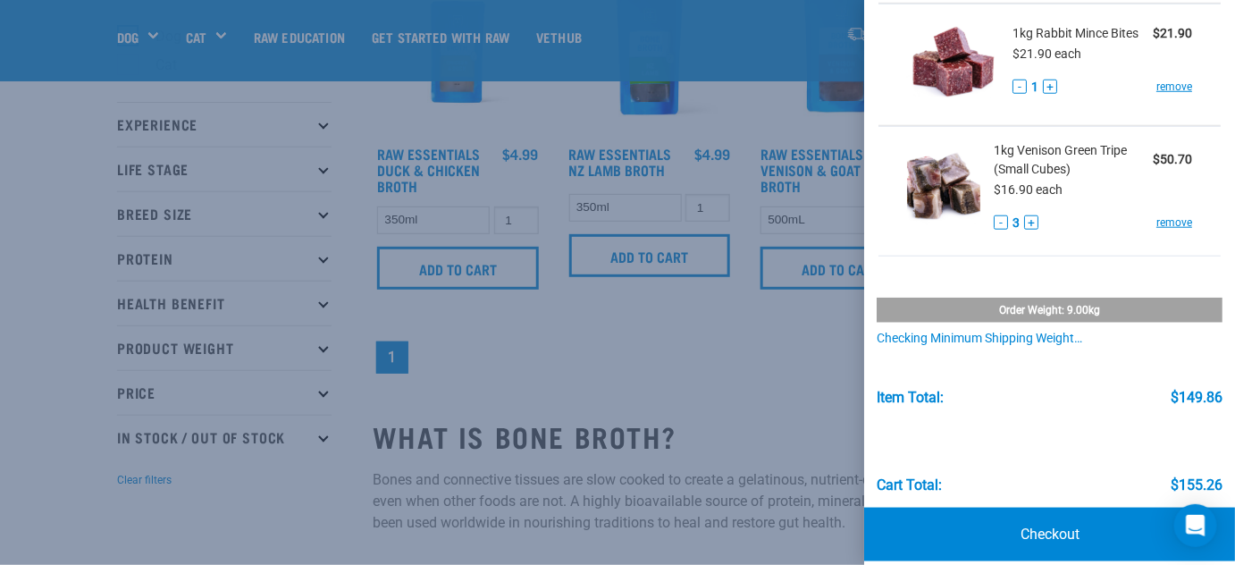
click at [651, 333] on div at bounding box center [617, 282] width 1235 height 565
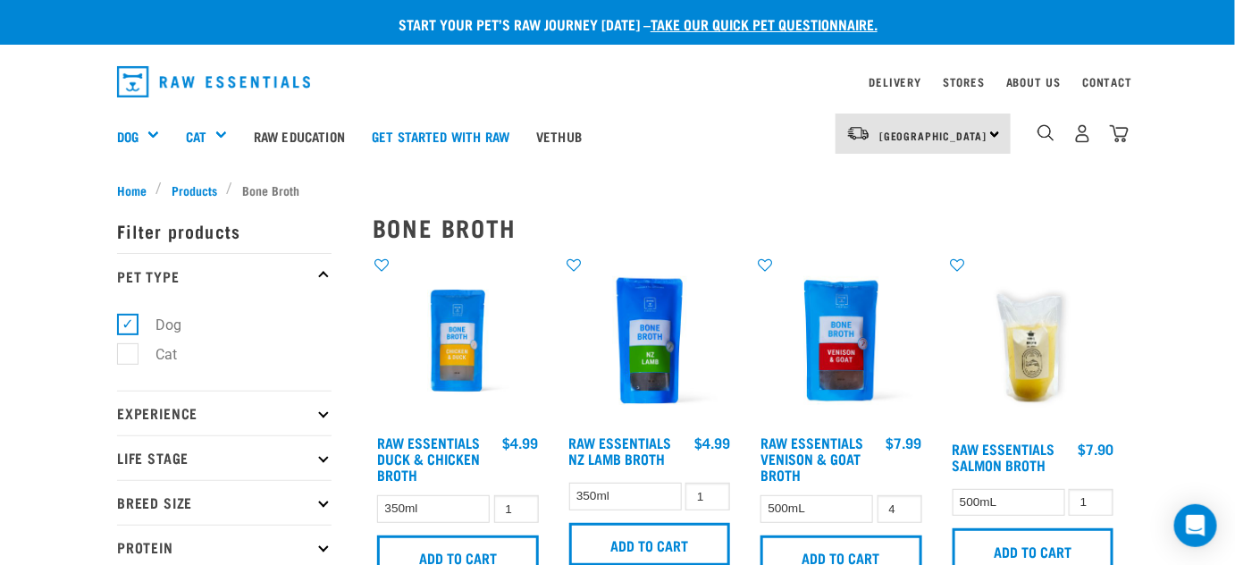
scroll to position [0, 0]
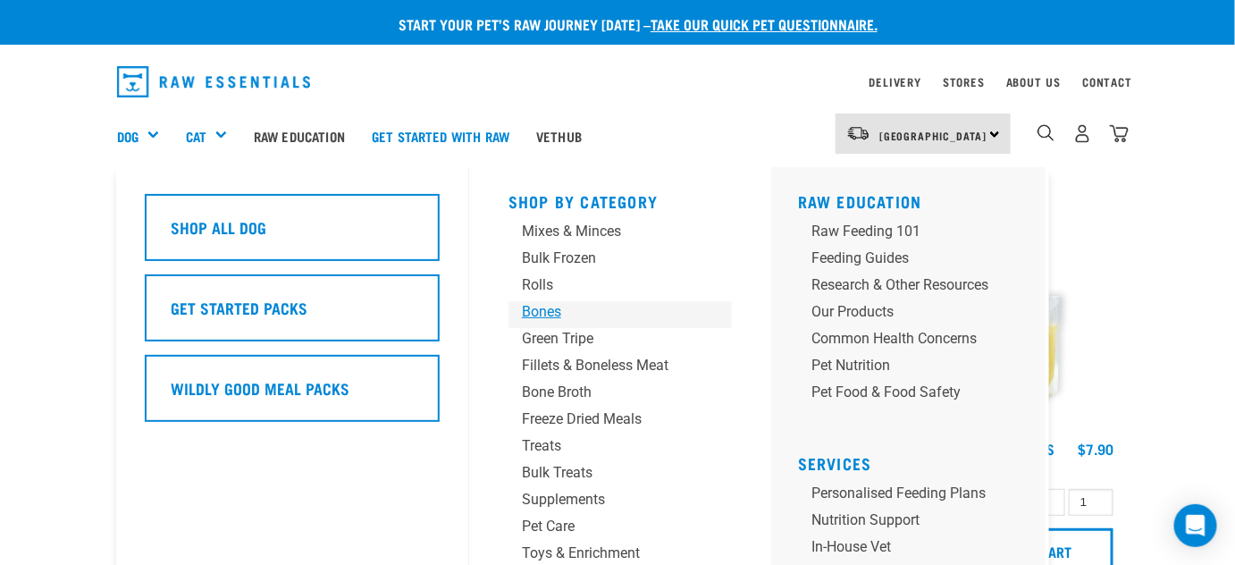
click at [533, 311] on div "Bones" at bounding box center [605, 311] width 167 height 21
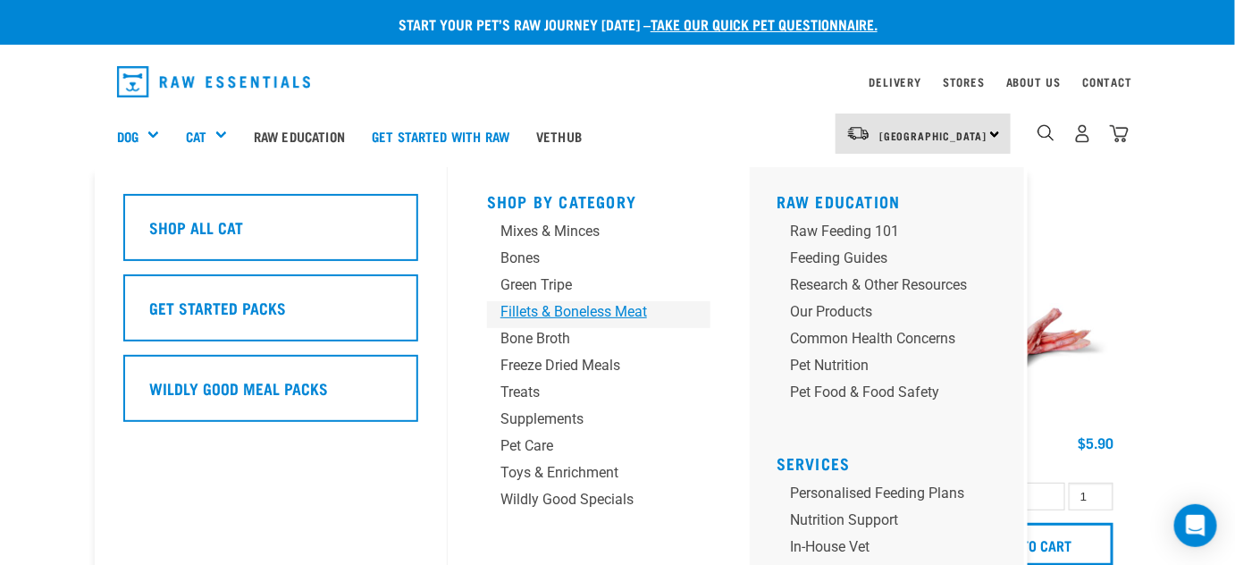
click at [526, 316] on div "Fillets & Boneless Meat" at bounding box center [584, 311] width 167 height 21
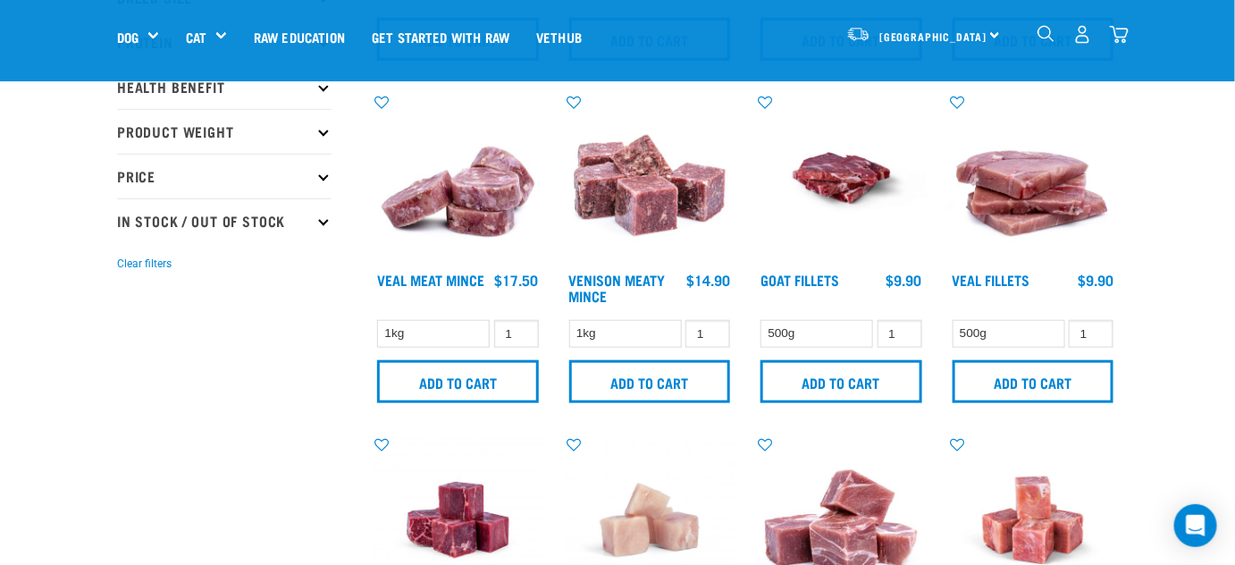
scroll to position [406, 0]
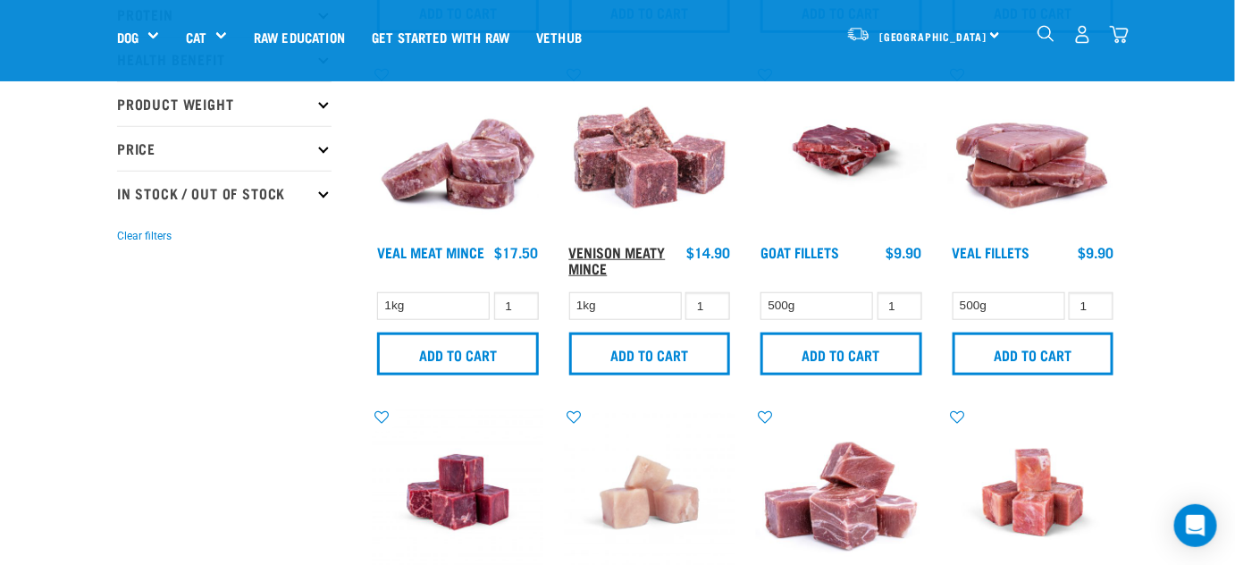
click at [586, 248] on link "Venison Meaty Mince" at bounding box center [617, 260] width 97 height 24
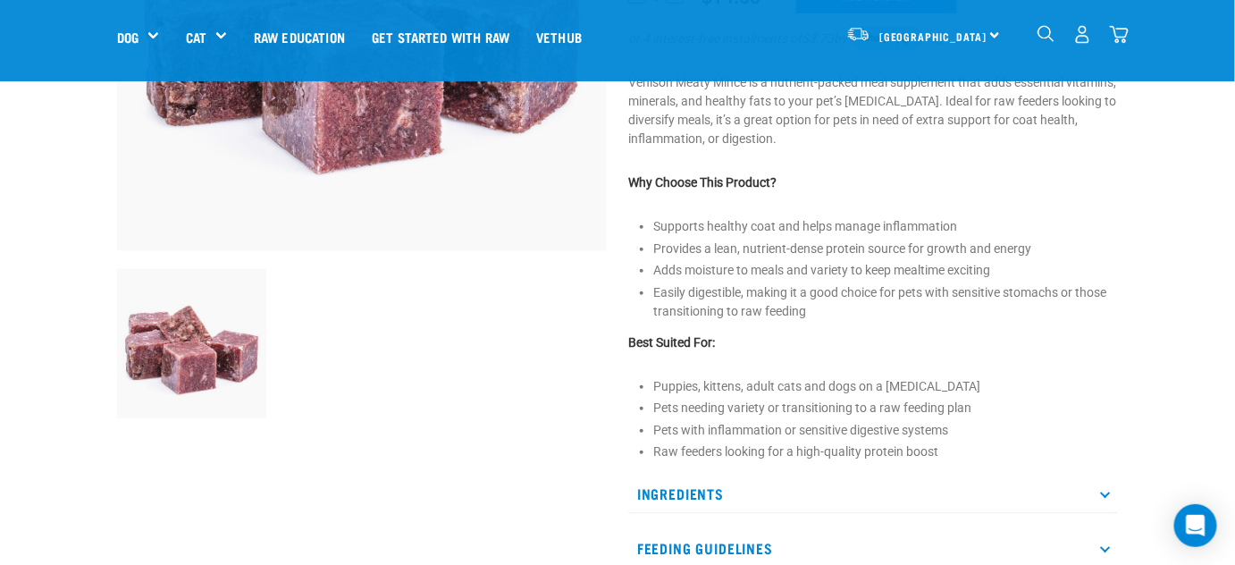
scroll to position [406, 0]
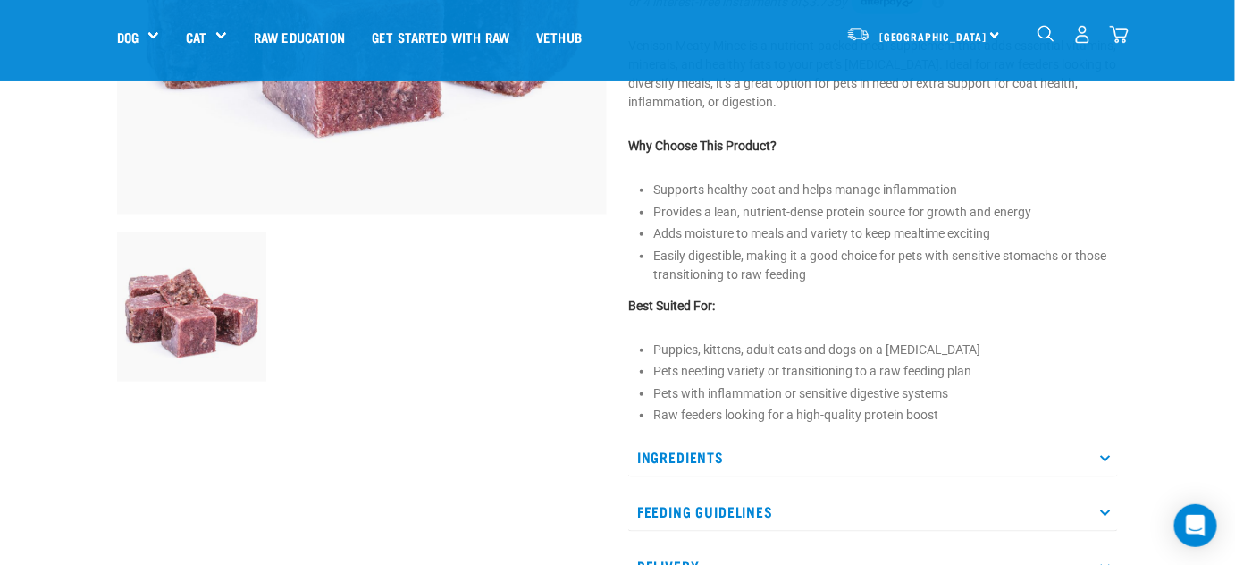
click at [1102, 455] on icon at bounding box center [1105, 457] width 10 height 10
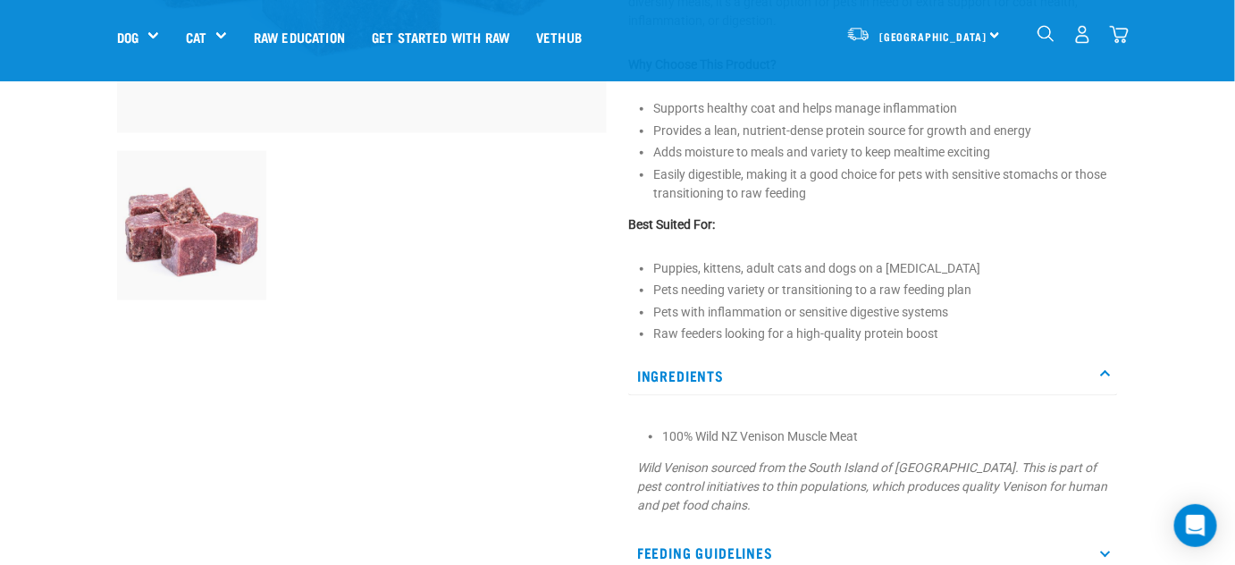
scroll to position [80, 0]
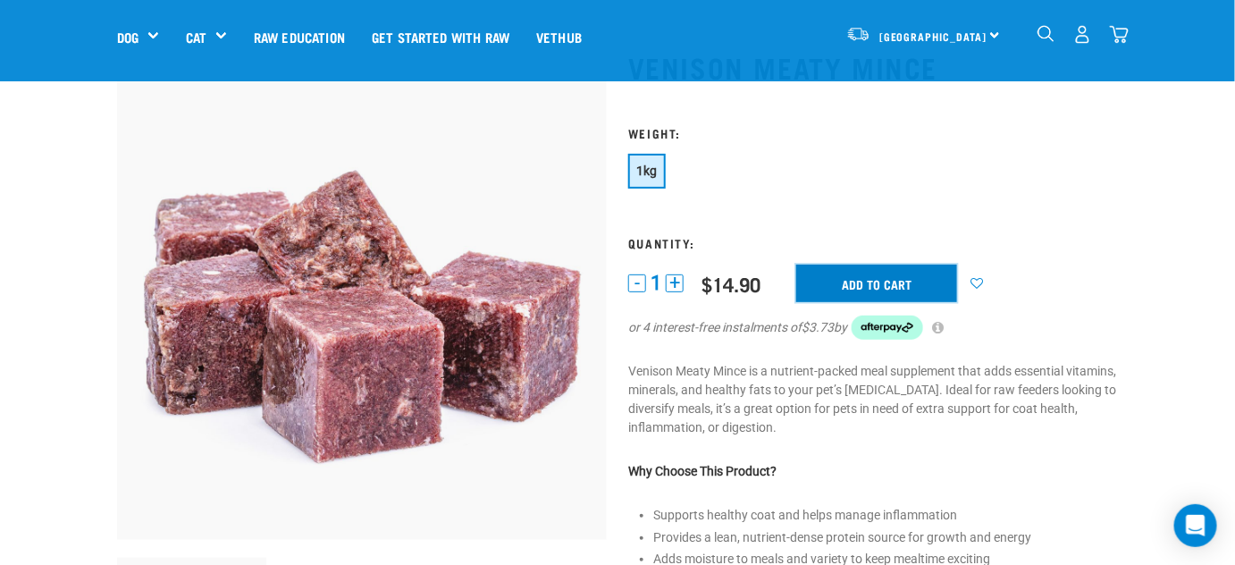
click at [877, 285] on input "Add to cart" at bounding box center [876, 284] width 161 height 38
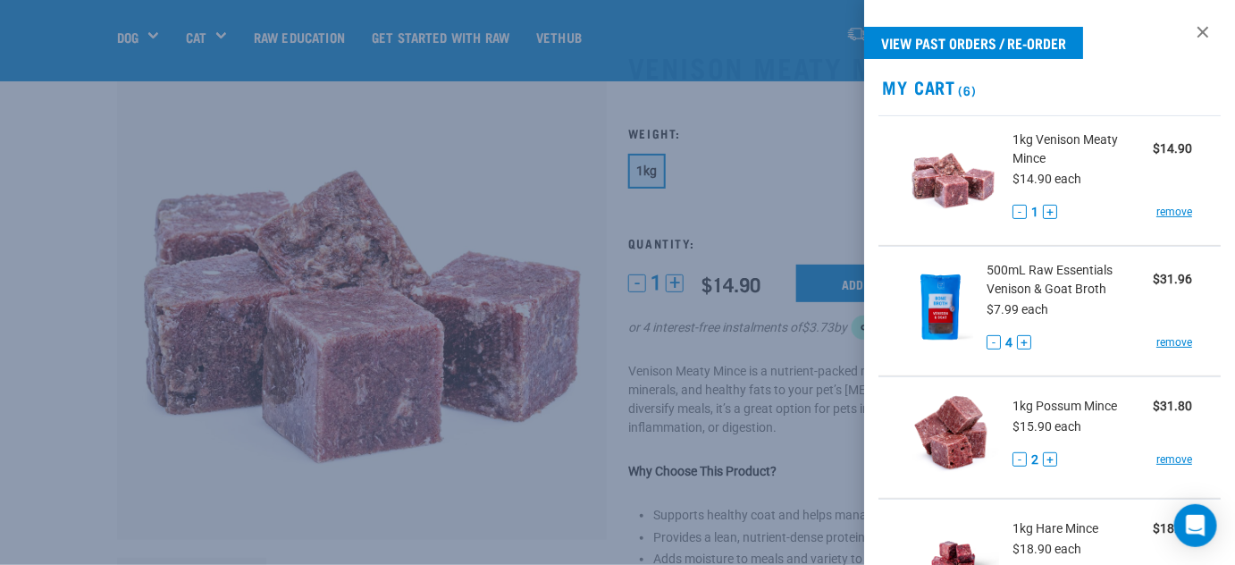
click at [468, 151] on div at bounding box center [617, 282] width 1235 height 565
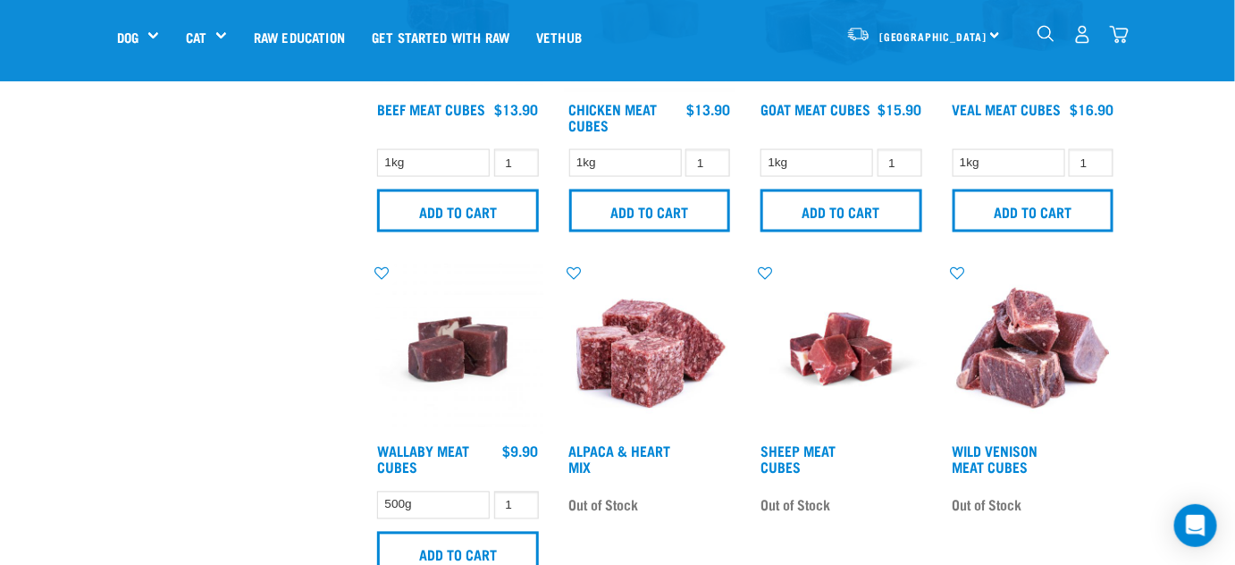
scroll to position [894, 0]
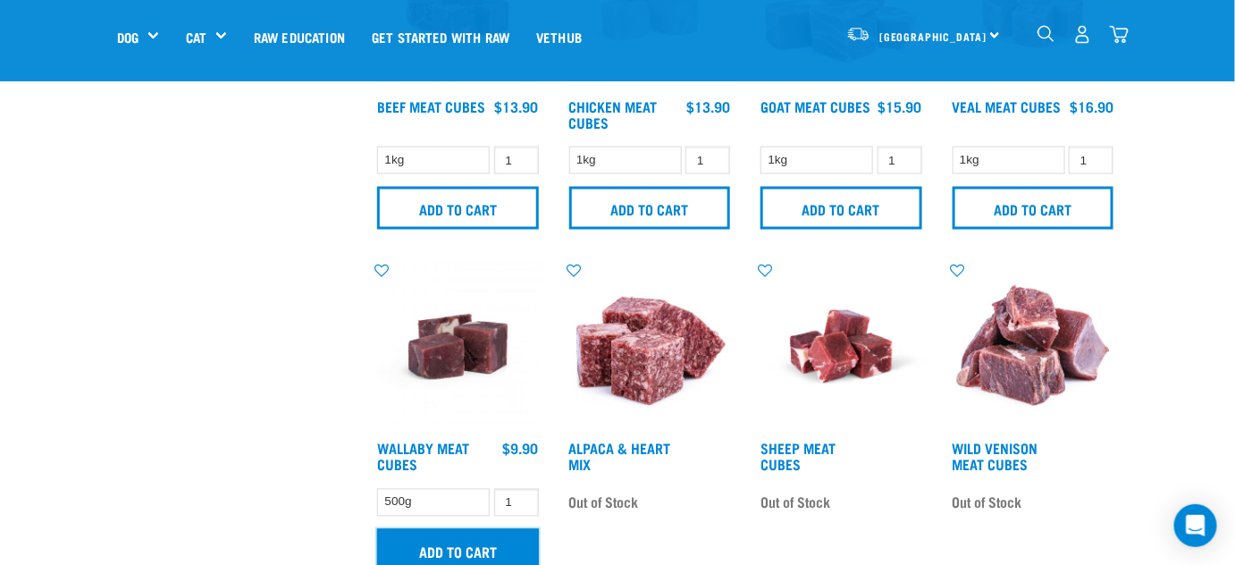
click at [445, 542] on input "Add to cart" at bounding box center [458, 550] width 162 height 43
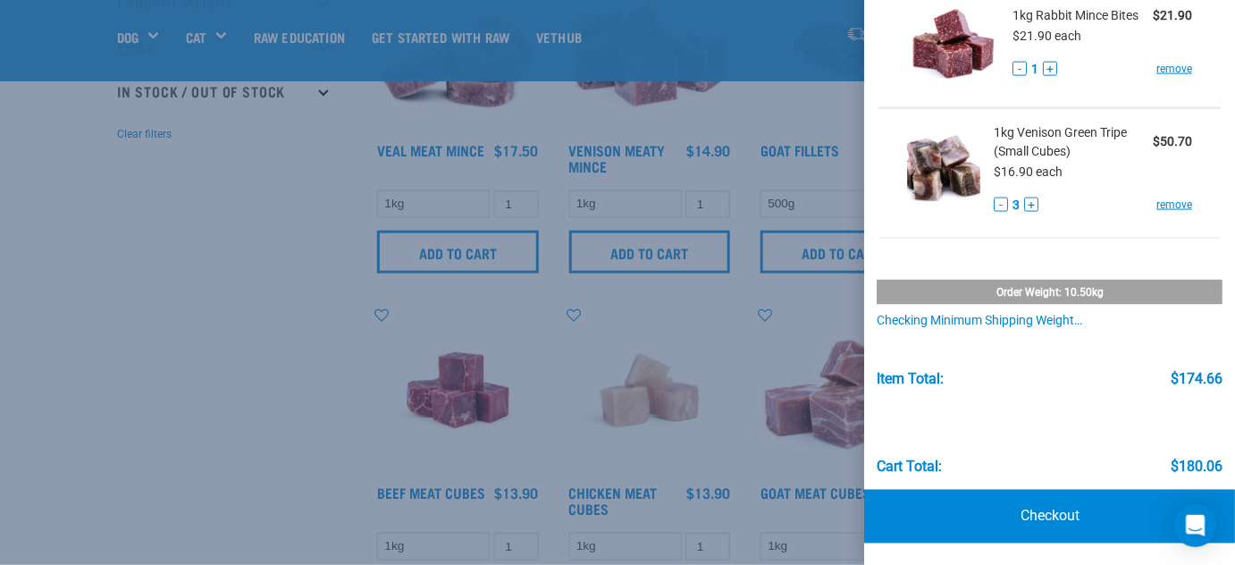
scroll to position [487, 0]
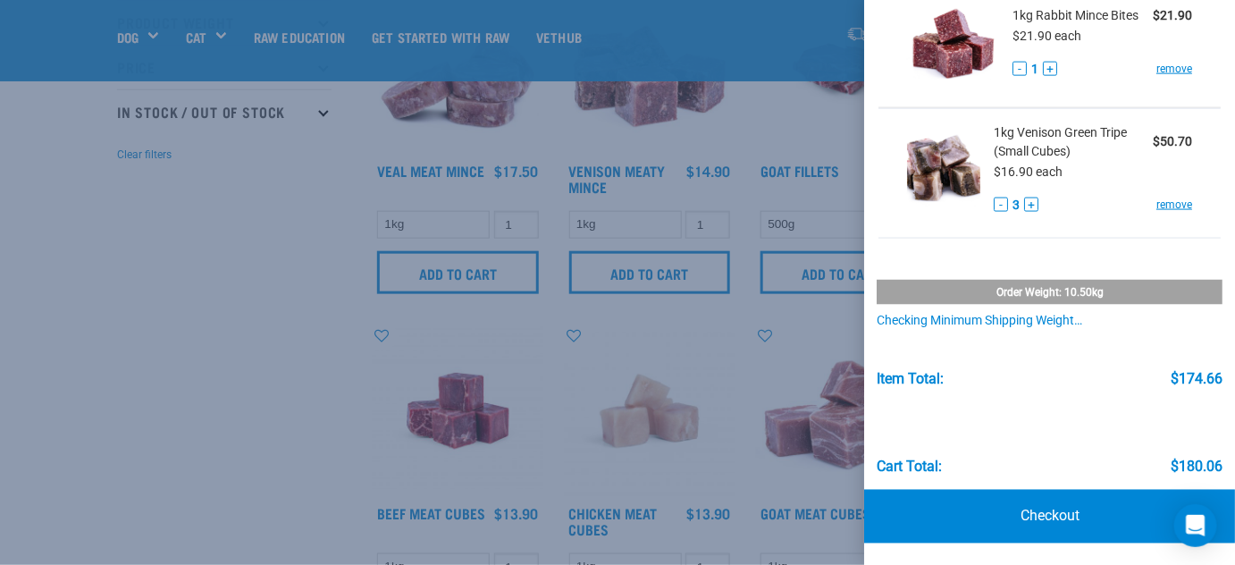
click at [197, 252] on div at bounding box center [617, 282] width 1235 height 565
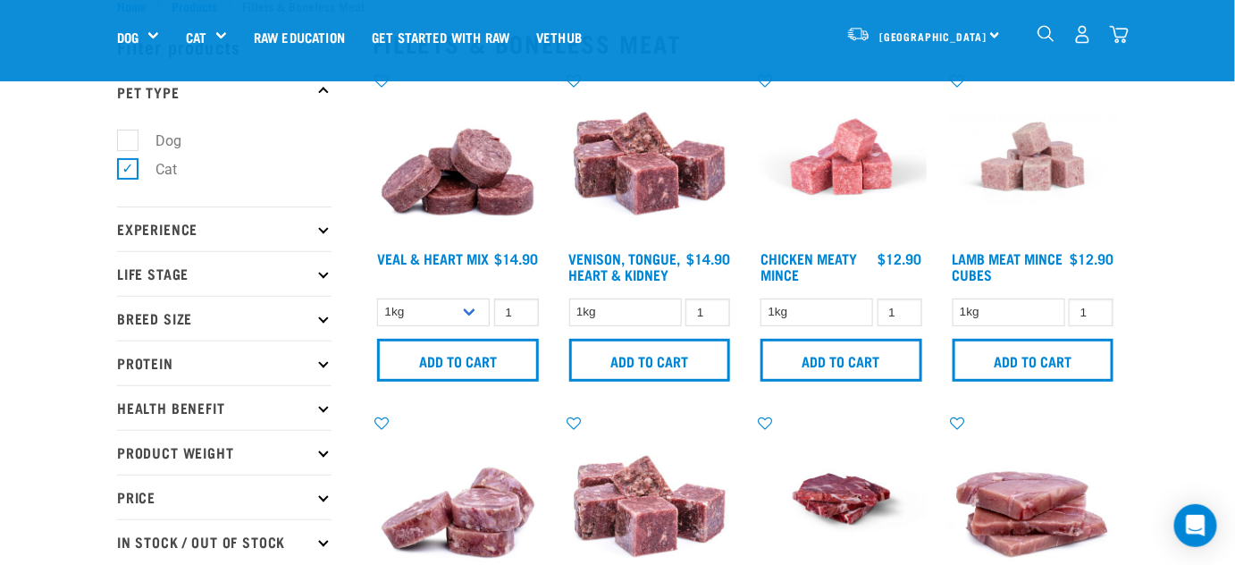
scroll to position [0, 0]
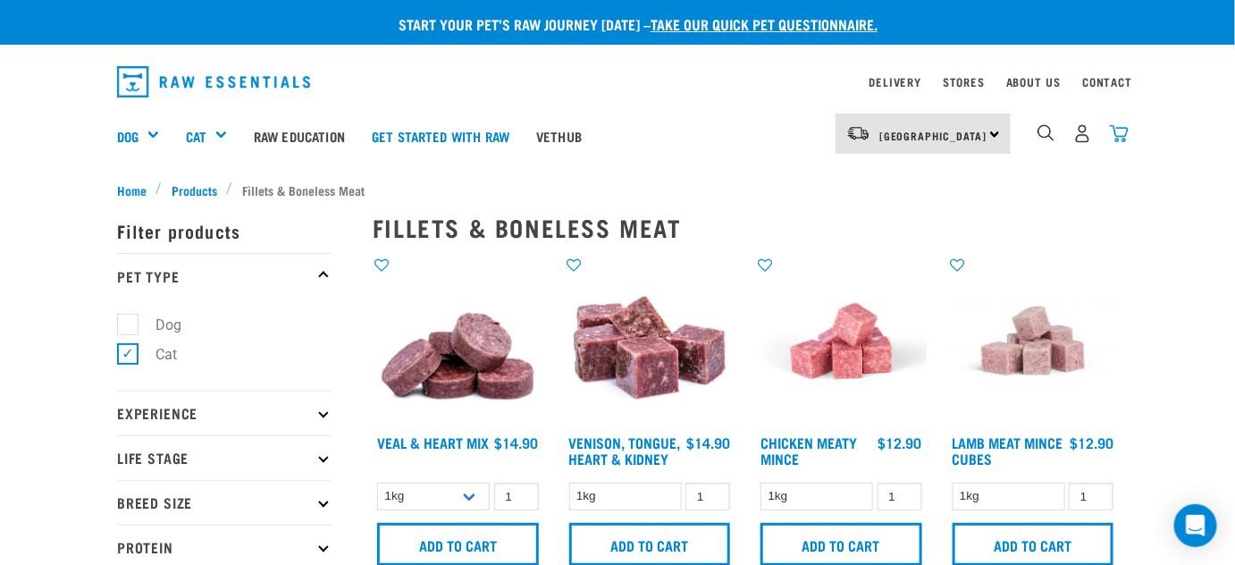
click at [1120, 127] on img "dropdown navigation" at bounding box center [1119, 133] width 19 height 19
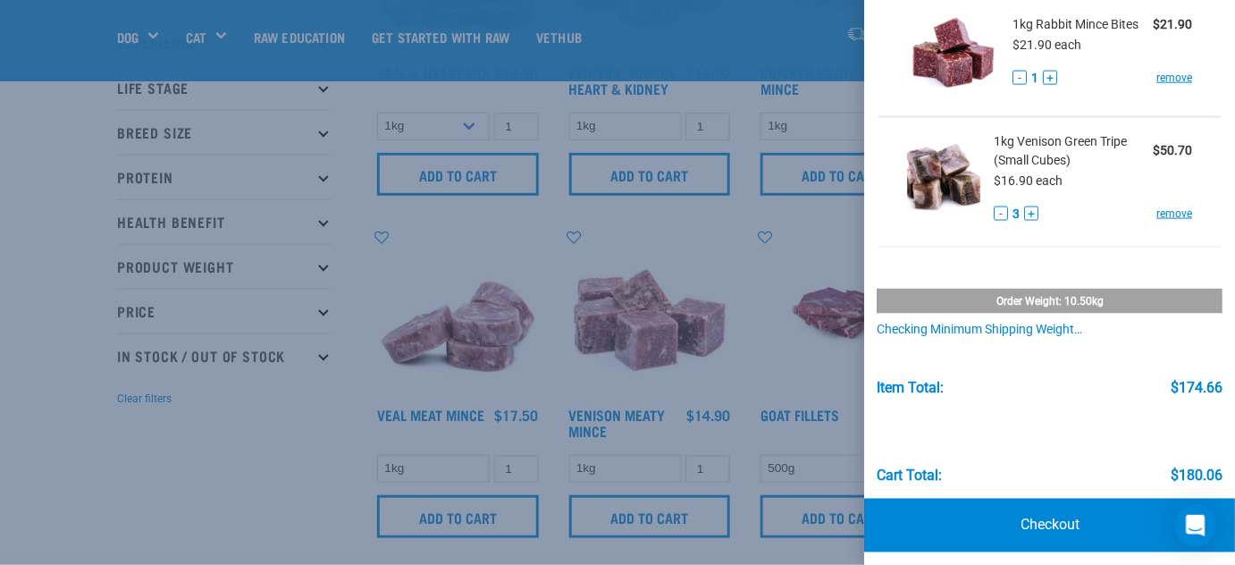
scroll to position [763, 0]
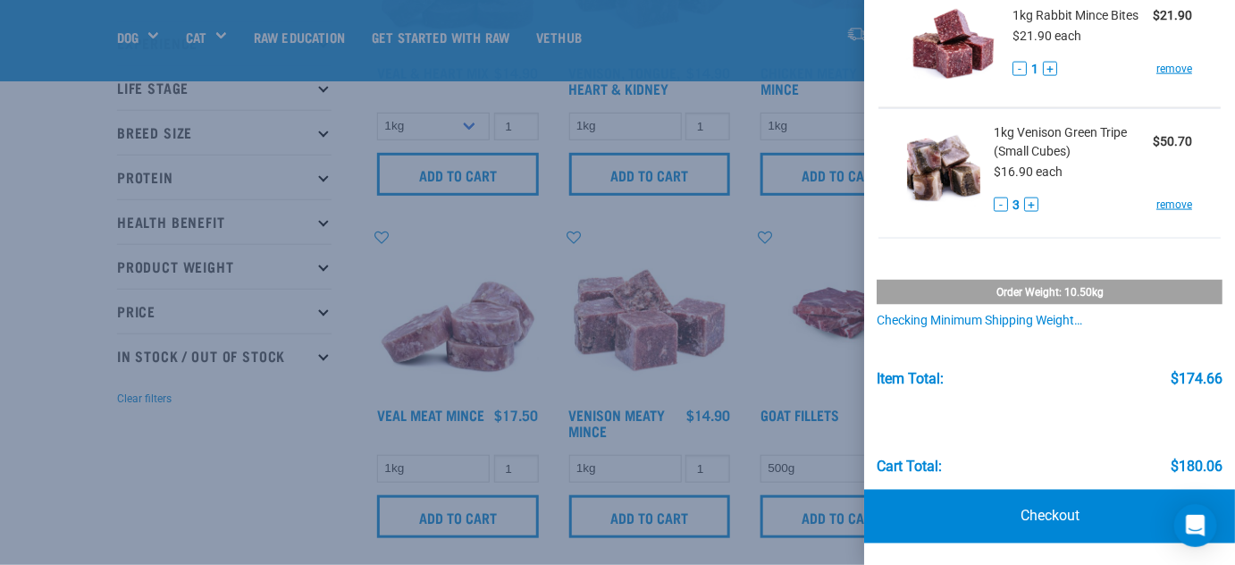
drag, startPoint x: 712, startPoint y: 232, endPoint x: 665, endPoint y: 228, distance: 47.6
click at [712, 232] on div at bounding box center [617, 282] width 1235 height 565
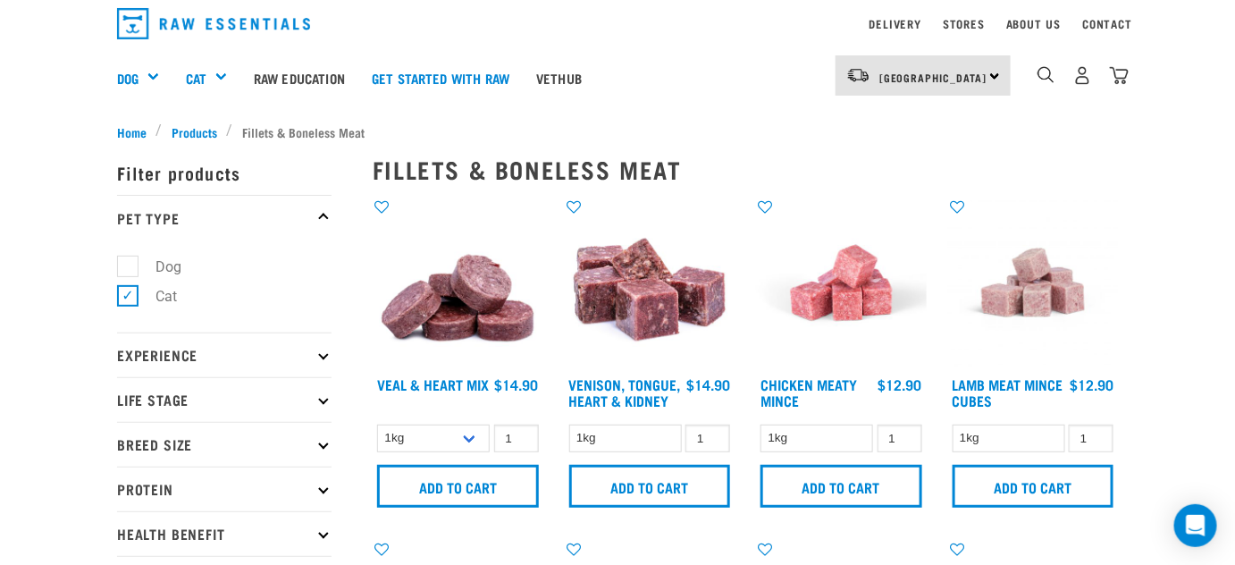
scroll to position [0, 0]
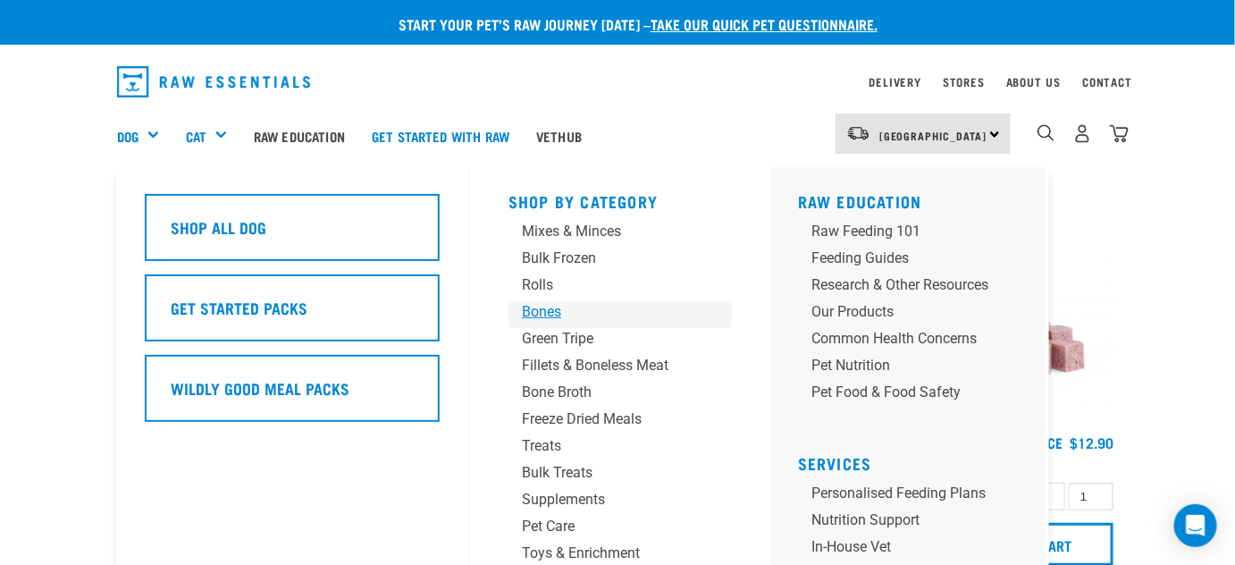
click at [562, 308] on div "Bones" at bounding box center [605, 311] width 167 height 21
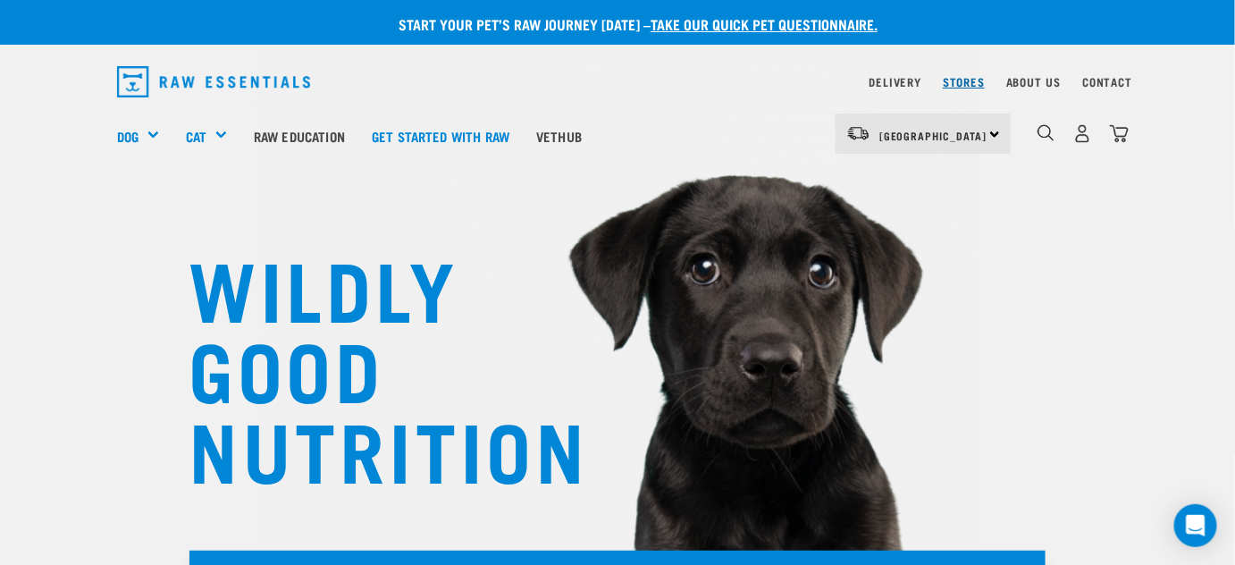
click at [952, 80] on link "Stores" at bounding box center [964, 82] width 42 height 6
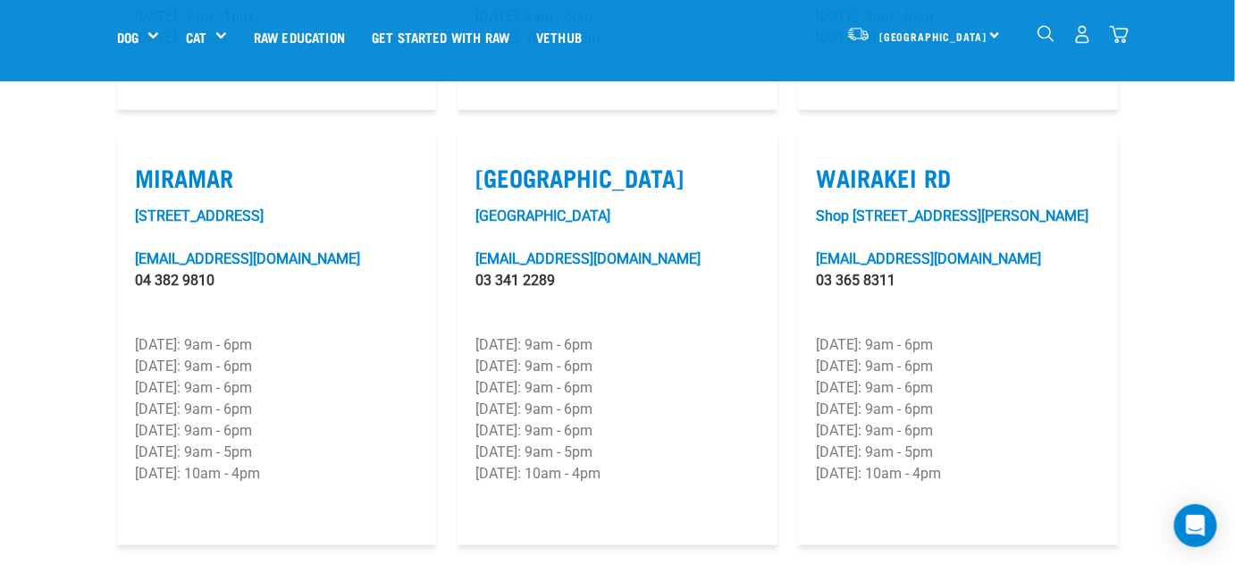
scroll to position [2682, 0]
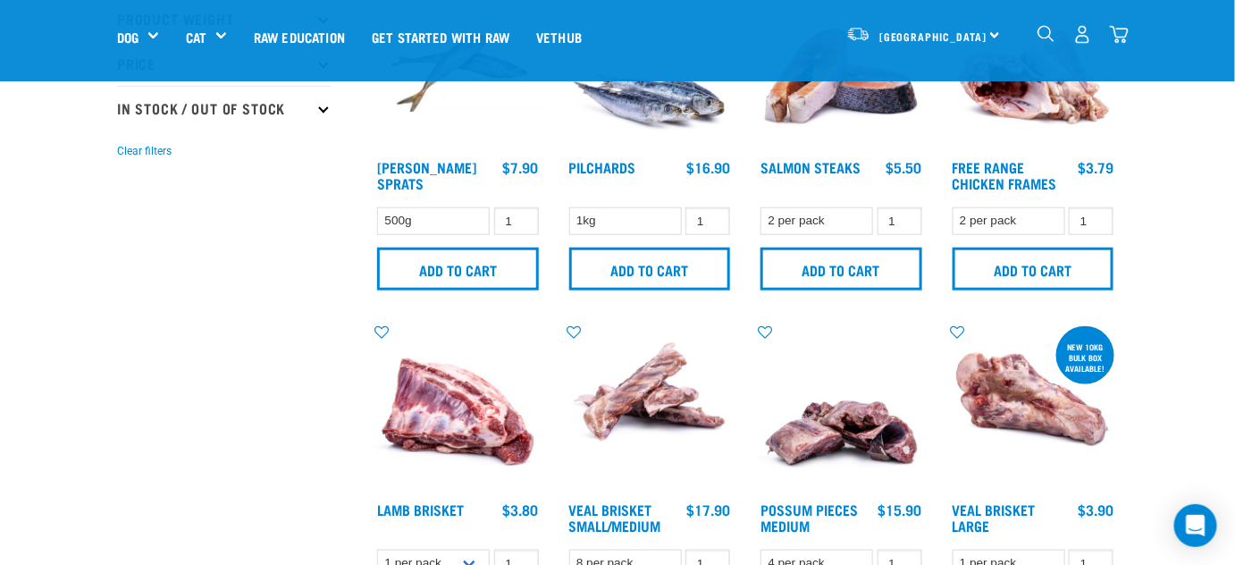
scroll to position [487, 0]
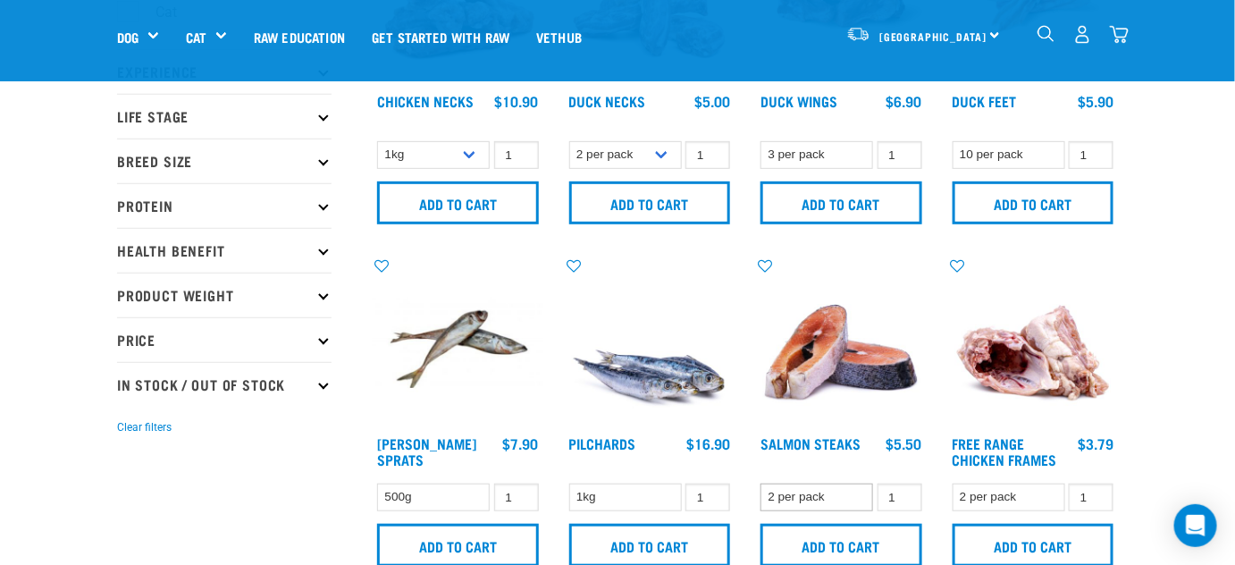
scroll to position [243, 0]
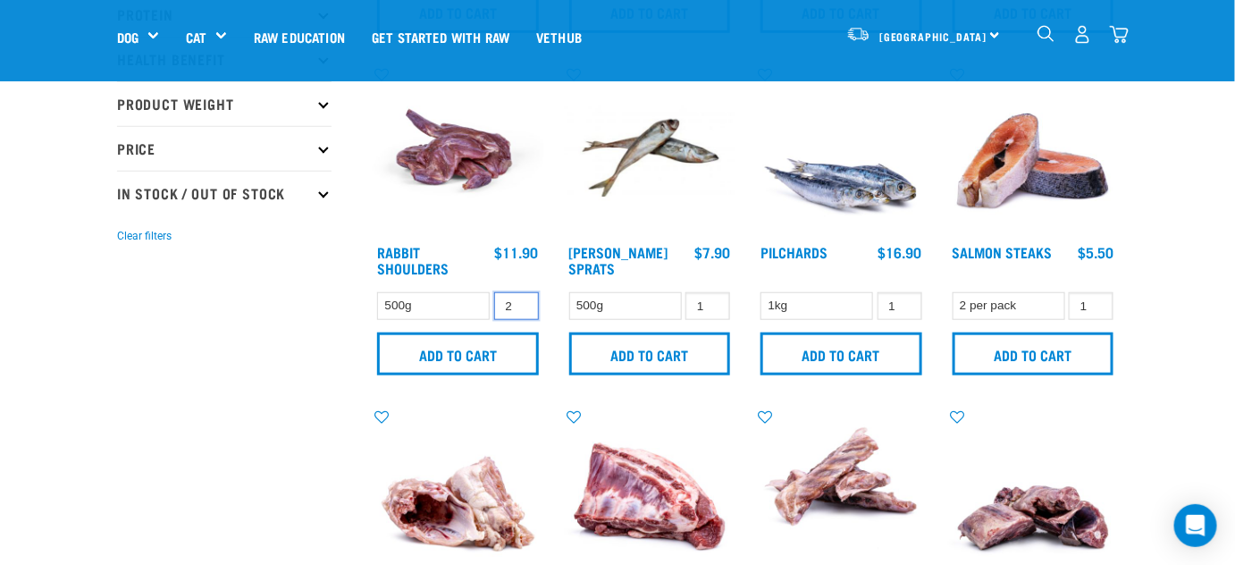
type input "2"
click at [521, 298] on input "2" at bounding box center [516, 306] width 45 height 28
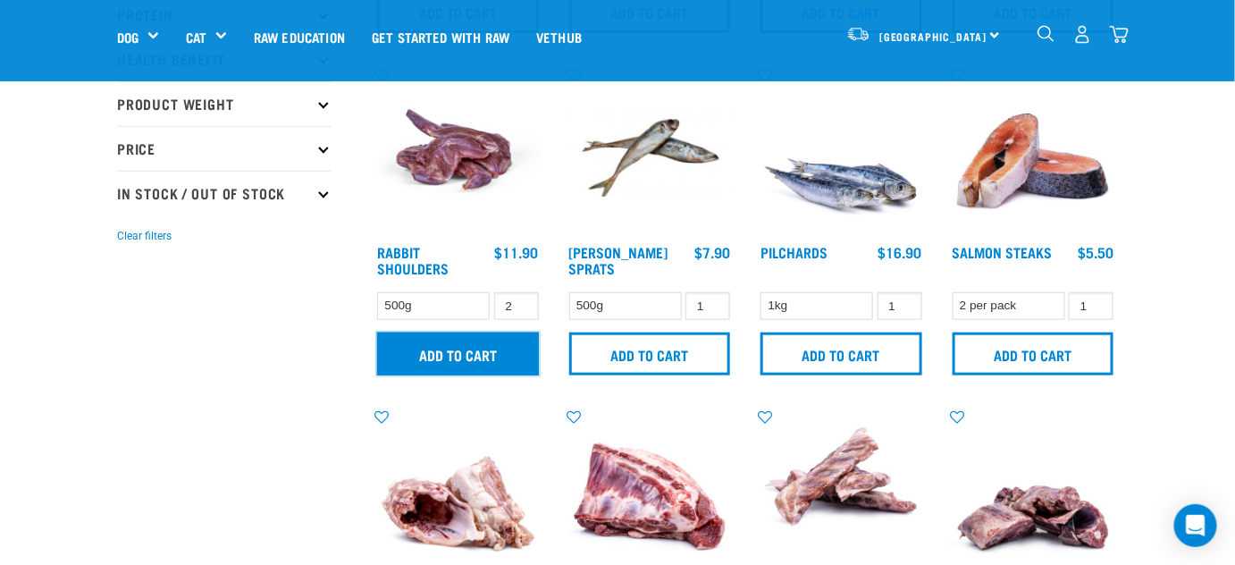
click at [472, 349] on input "Add to cart" at bounding box center [458, 354] width 162 height 43
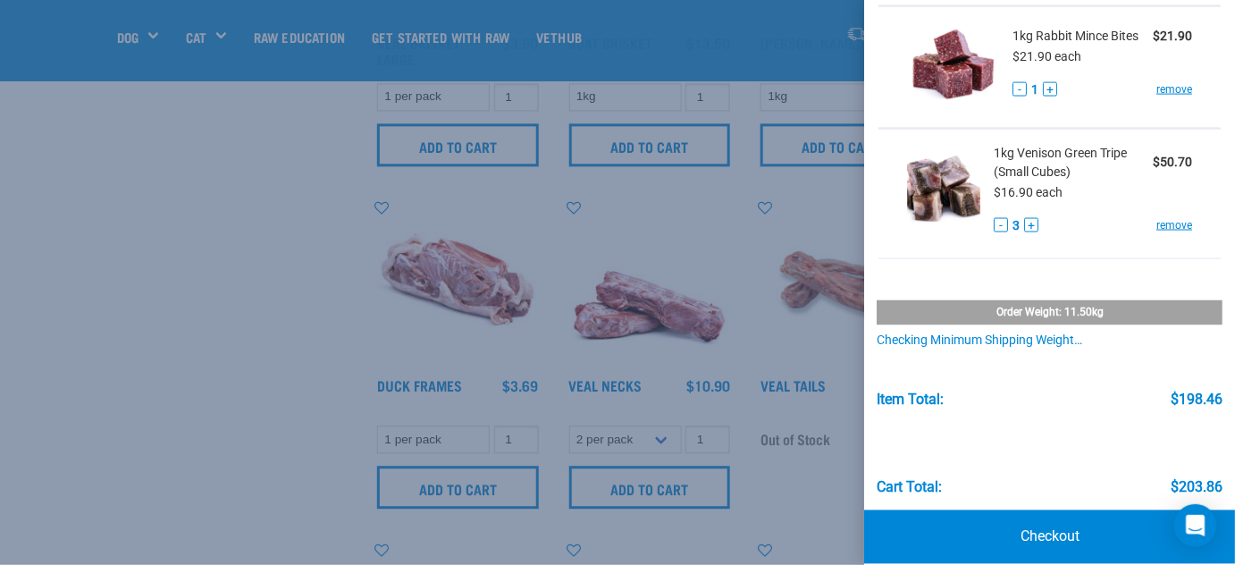
scroll to position [884, 0]
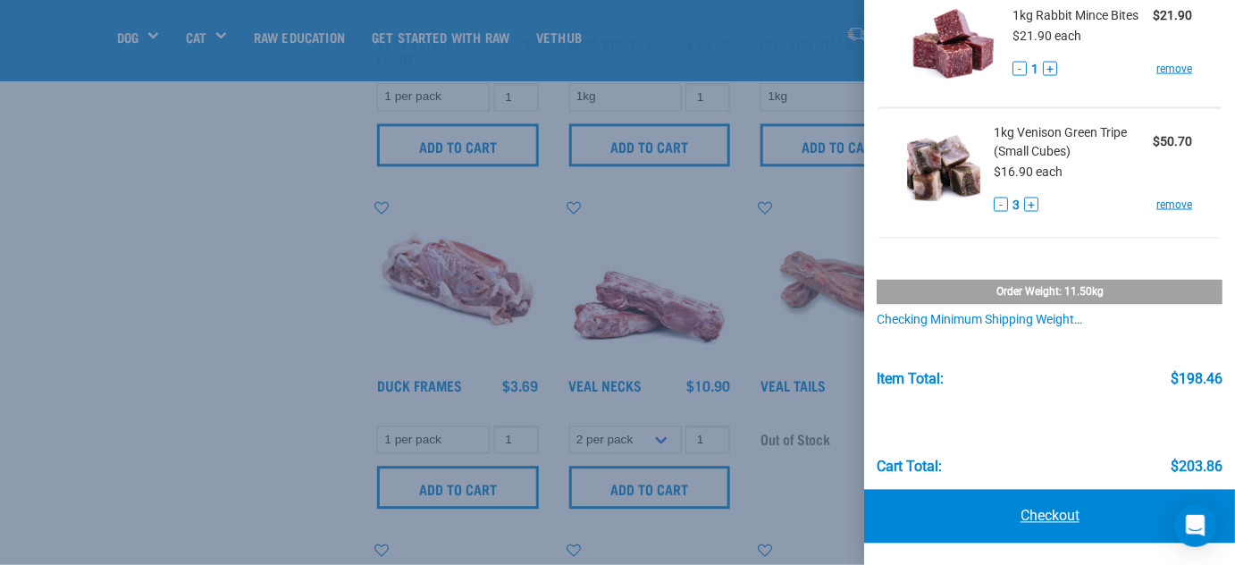
click at [1035, 512] on link "Checkout" at bounding box center [1049, 517] width 371 height 54
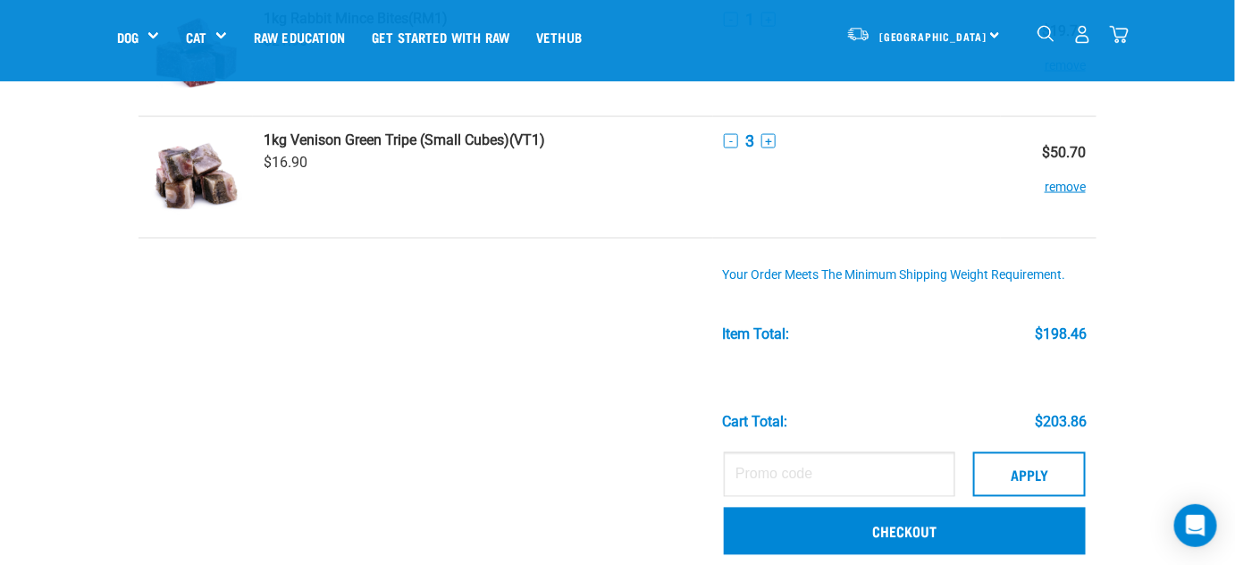
scroll to position [974, 0]
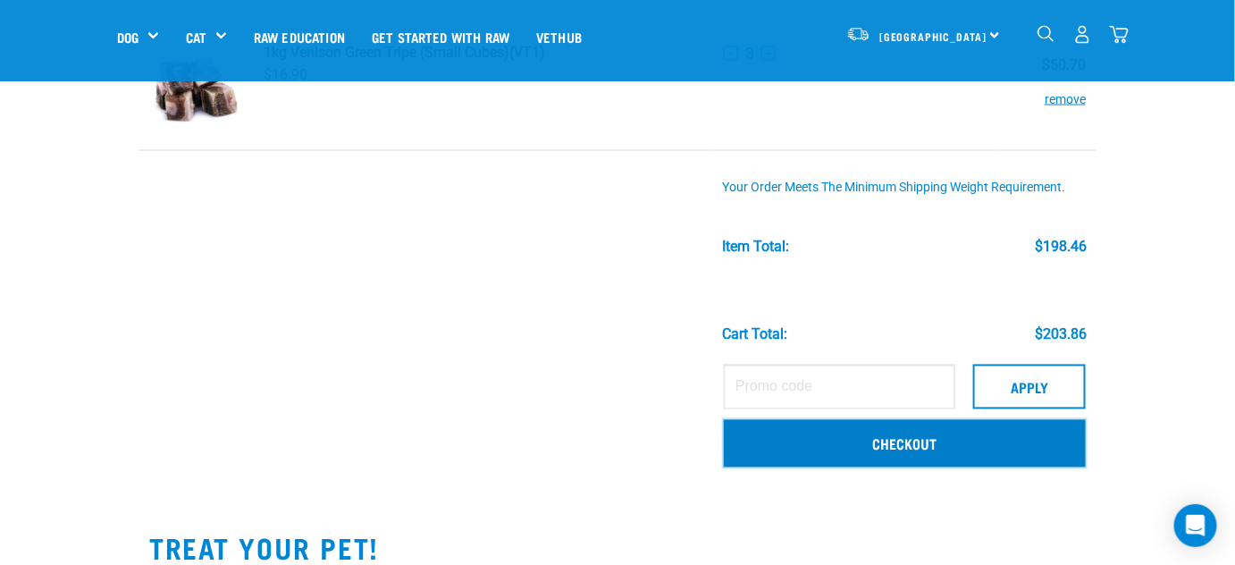
click at [894, 435] on link "Checkout" at bounding box center [905, 443] width 362 height 46
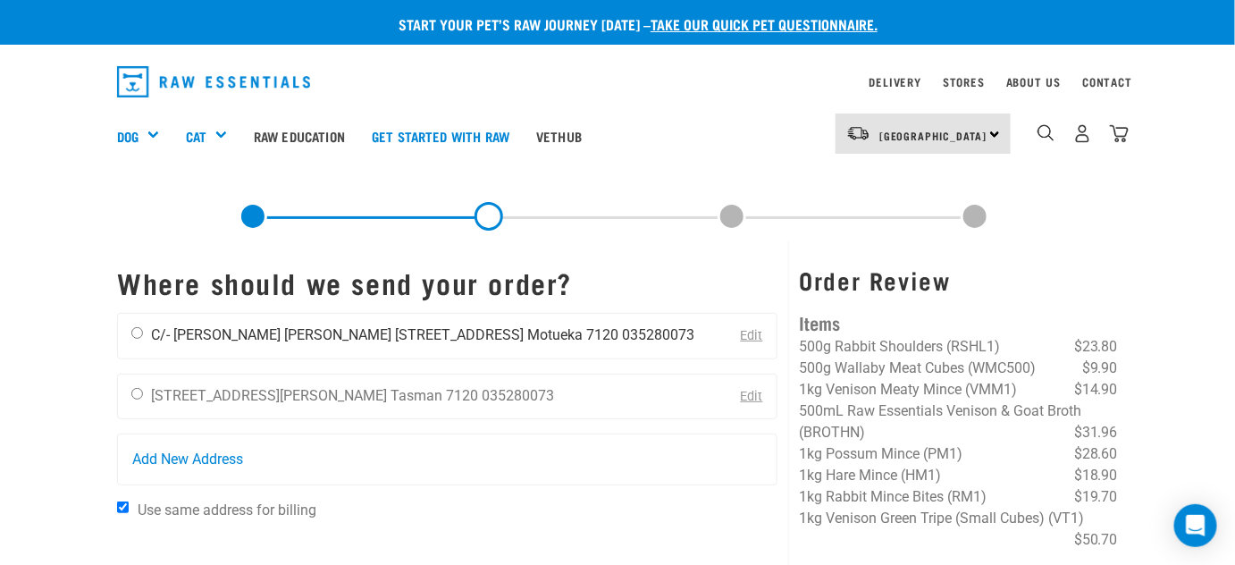
click at [134, 327] on input "radio" at bounding box center [137, 333] width 12 height 12
radio input "true"
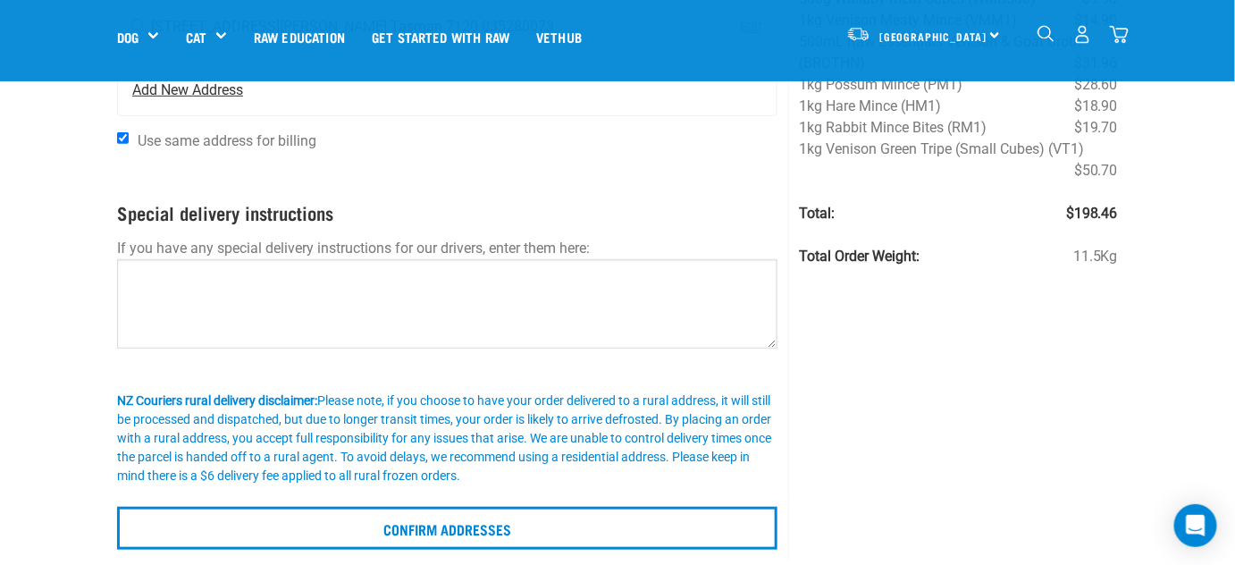
scroll to position [243, 0]
click at [125, 131] on input "Use same address for billing" at bounding box center [123, 137] width 12 height 12
checkbox input "false"
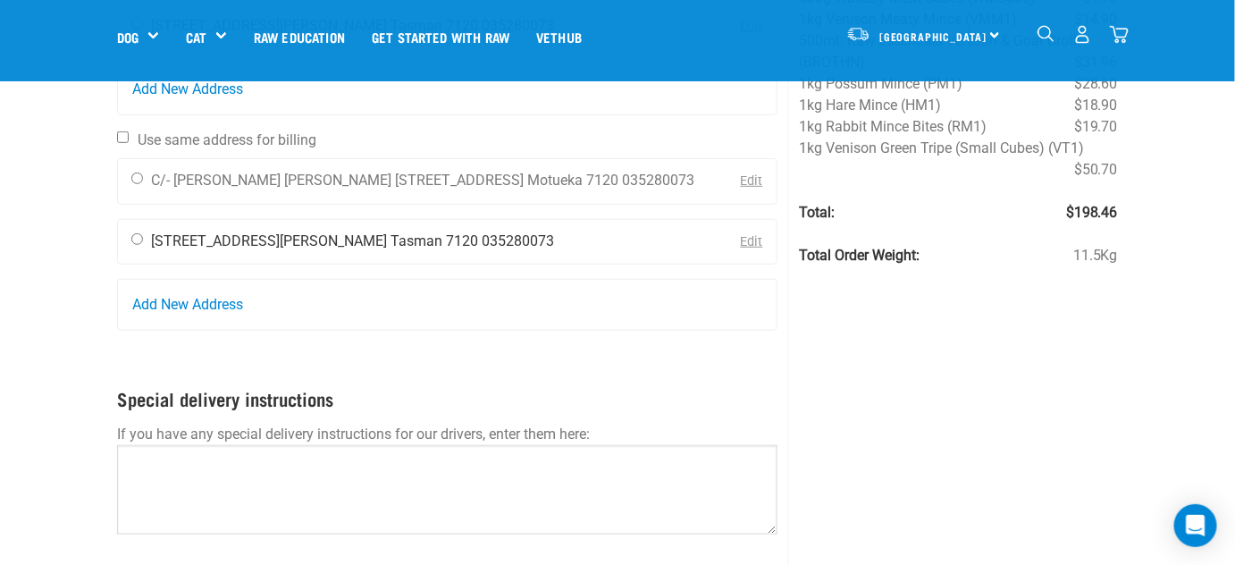
click at [134, 234] on input "radio" at bounding box center [137, 239] width 12 height 12
radio input "true"
click at [987, 483] on div "Order Review Items 500g Rabbit Shoulders (RSHL1) $23.80 500g Wallaby Meat Cubes…" at bounding box center [958, 308] width 341 height 875
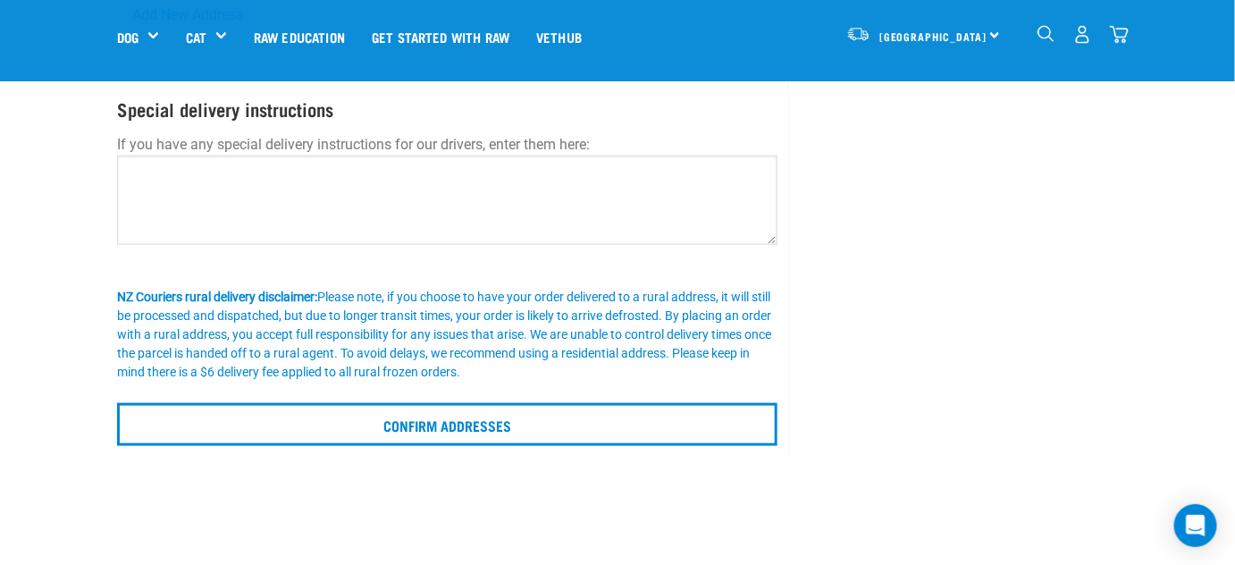
scroll to position [569, 0]
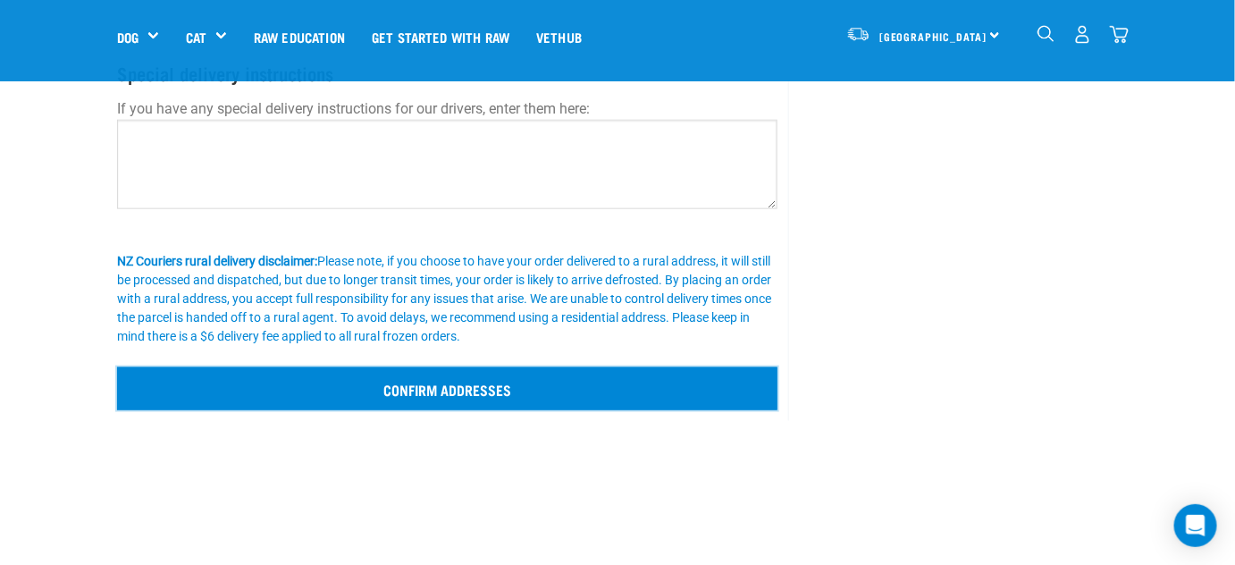
click at [465, 388] on input "Confirm addresses" at bounding box center [447, 388] width 661 height 43
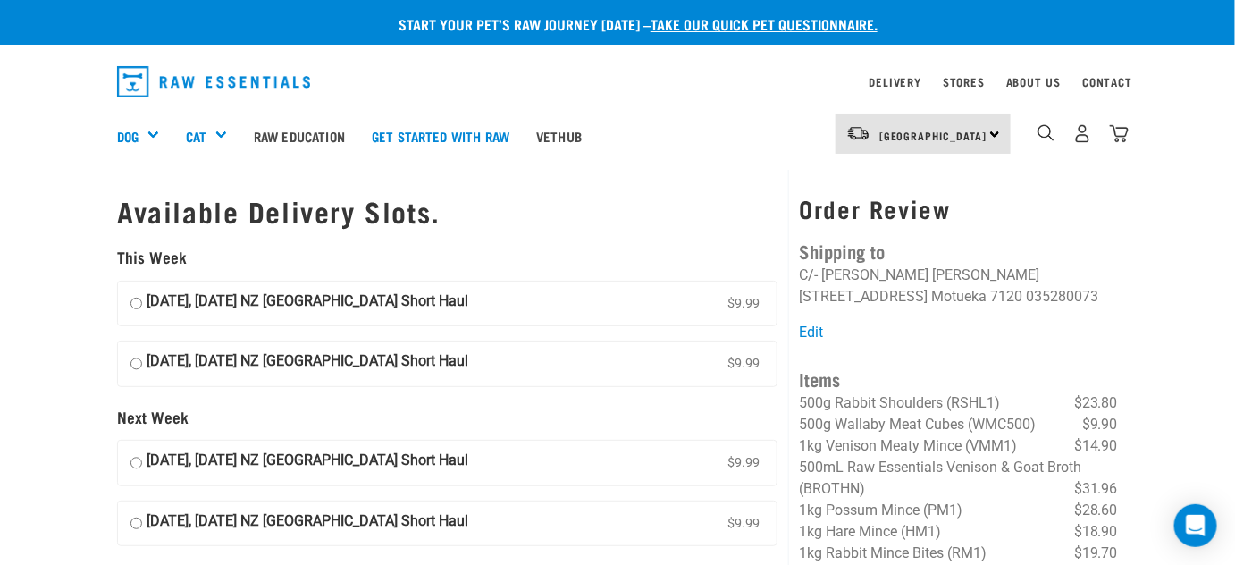
click at [137, 304] on input "[DATE], [DATE] NZ [GEOGRAPHIC_DATA] Short Haul $9.99" at bounding box center [137, 304] width 12 height 27
radio input "true"
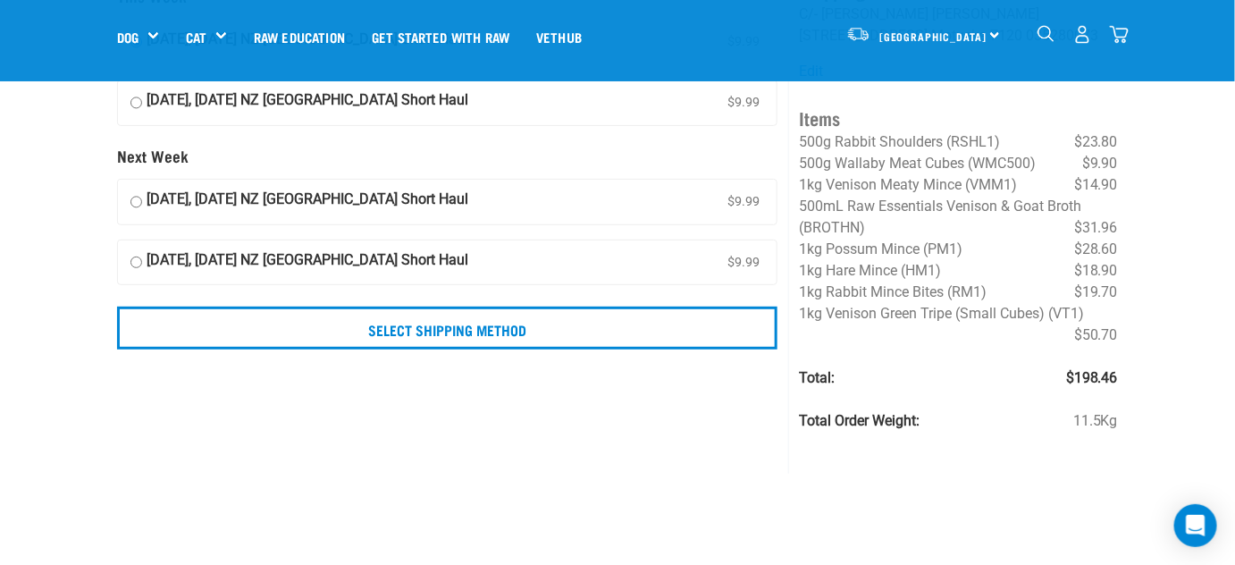
scroll to position [162, 0]
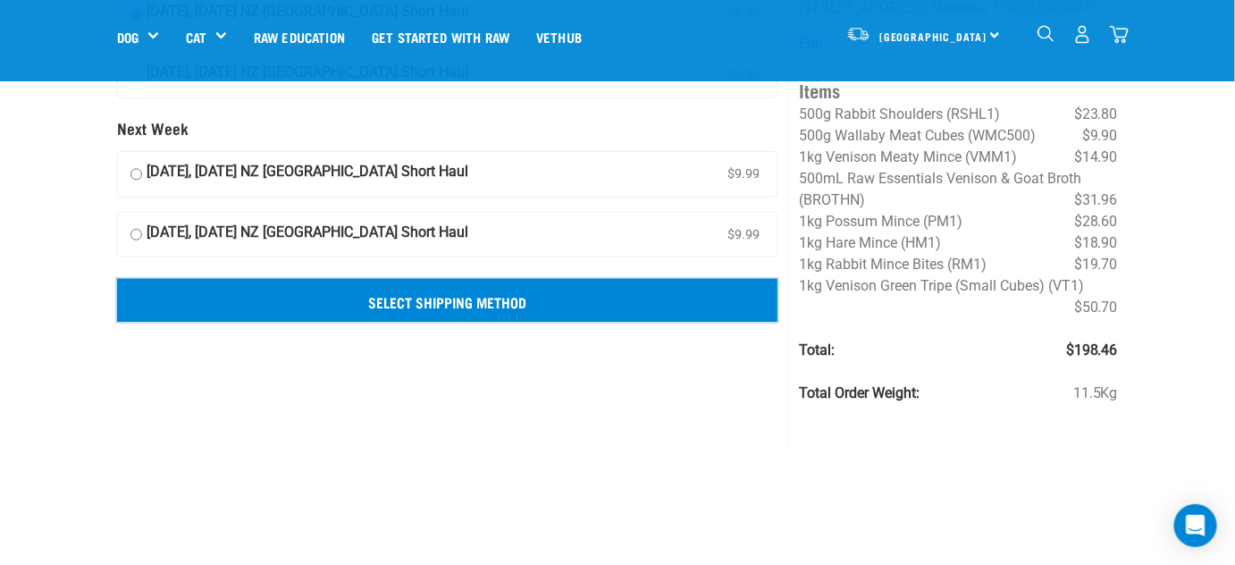
click at [461, 304] on input "Select Shipping Method" at bounding box center [447, 300] width 661 height 43
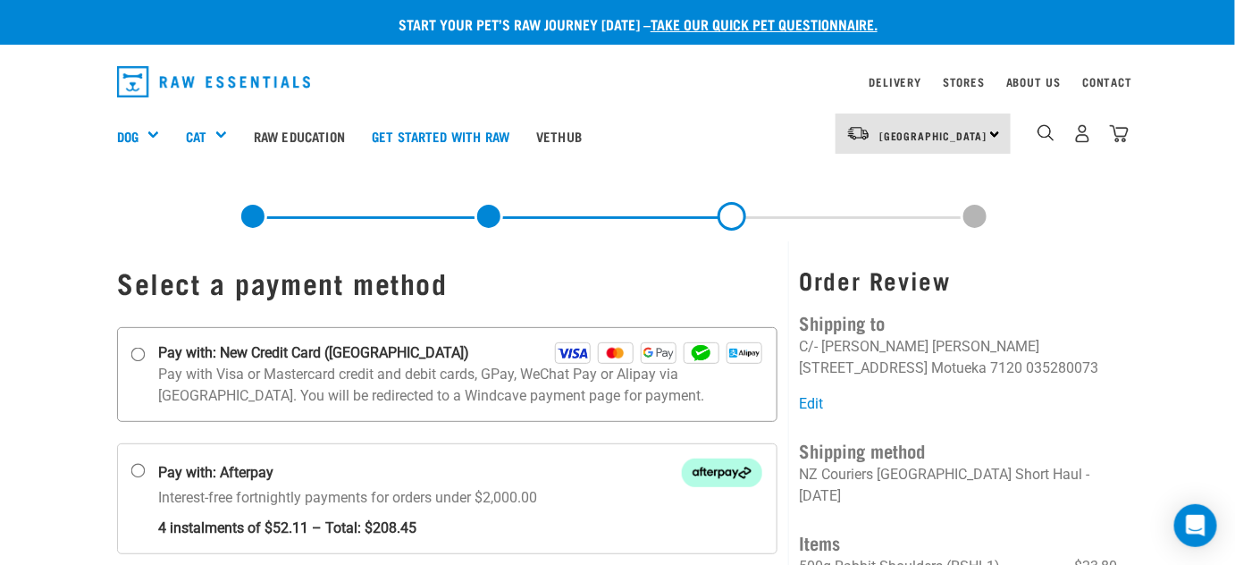
click at [139, 353] on input "Pay with: New Credit Card ([GEOGRAPHIC_DATA])" at bounding box center [138, 354] width 14 height 14
radio input "true"
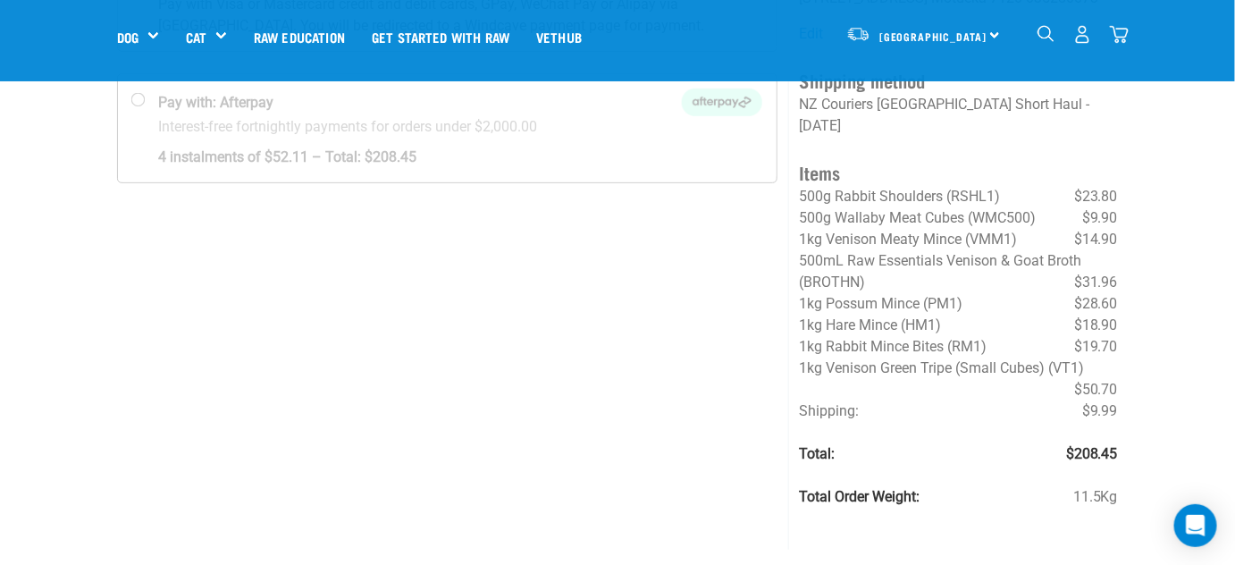
scroll to position [189, 0]
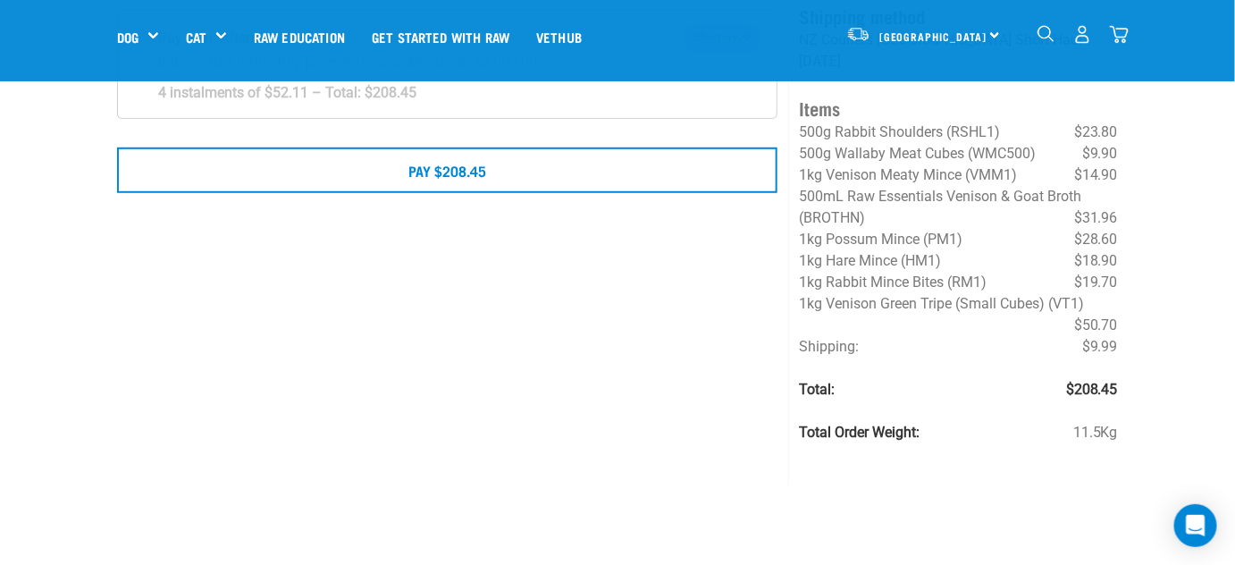
scroll to position [324, 0]
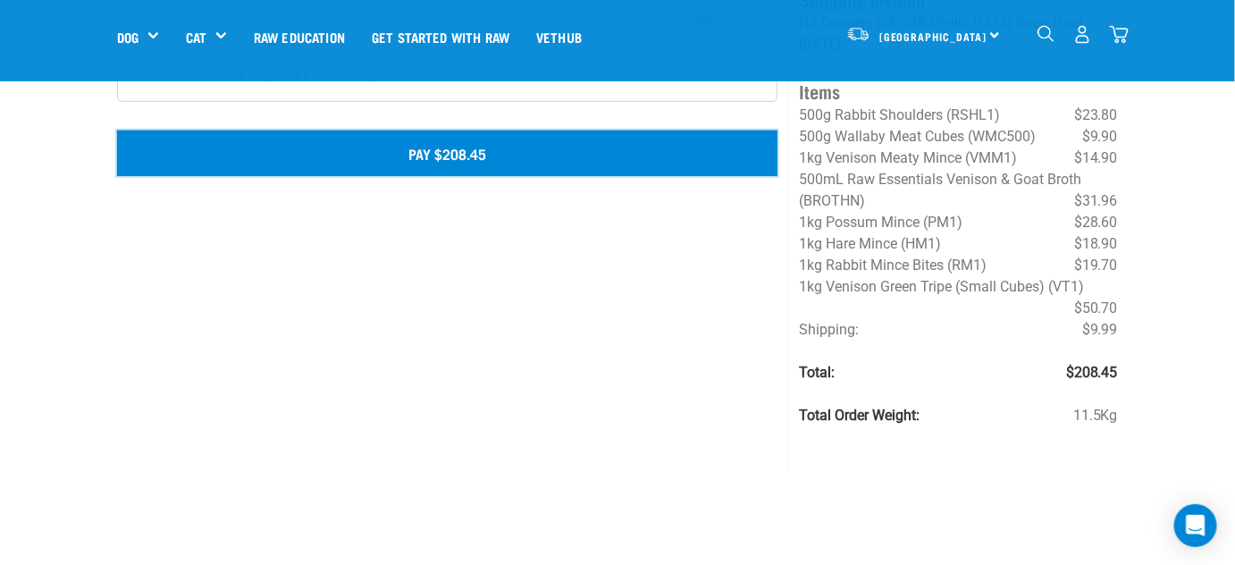
click at [423, 149] on button "Pay $208.45" at bounding box center [447, 153] width 661 height 45
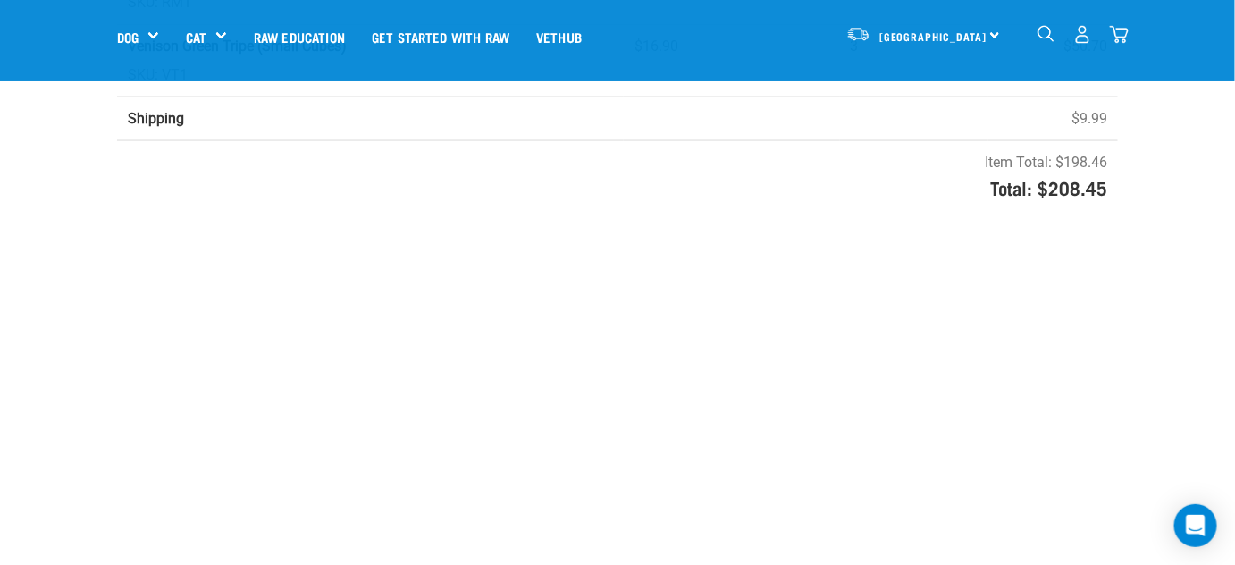
scroll to position [974, 0]
